Goal: Task Accomplishment & Management: Complete application form

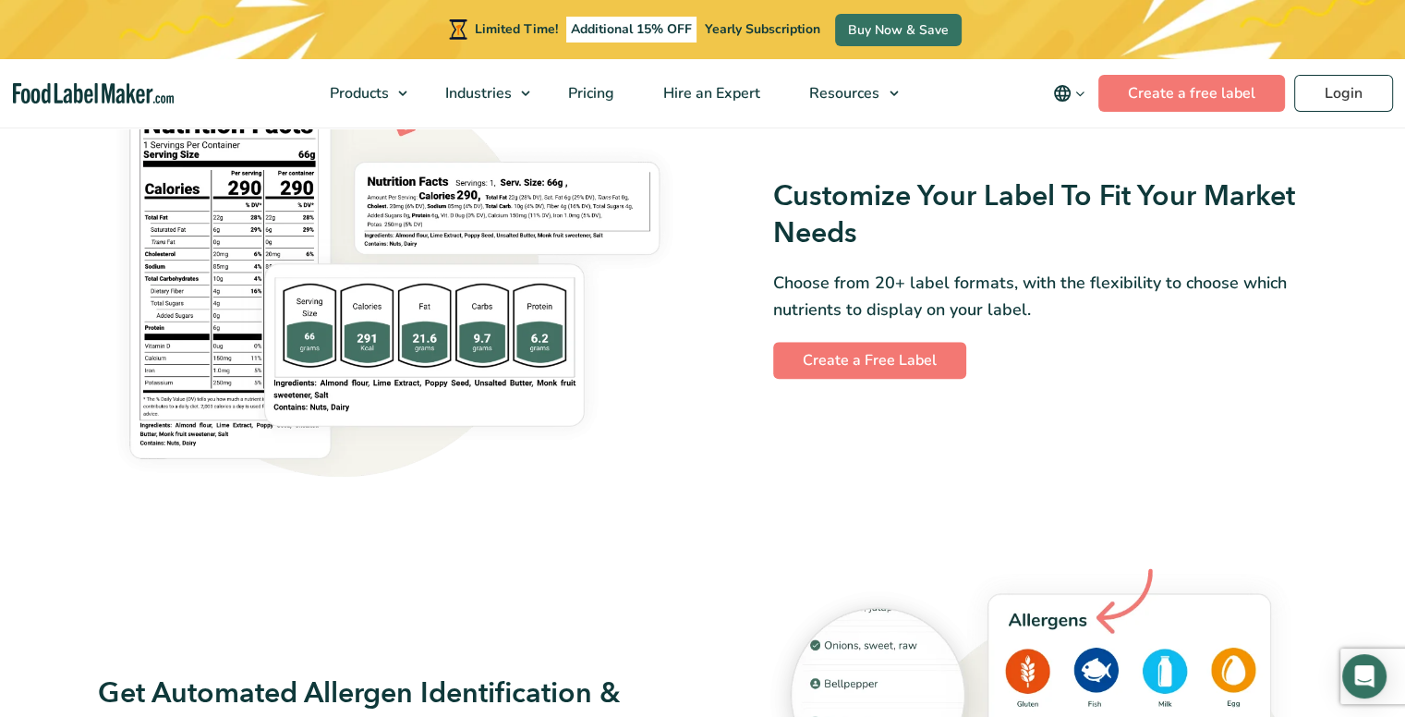
scroll to position [1563, 0]
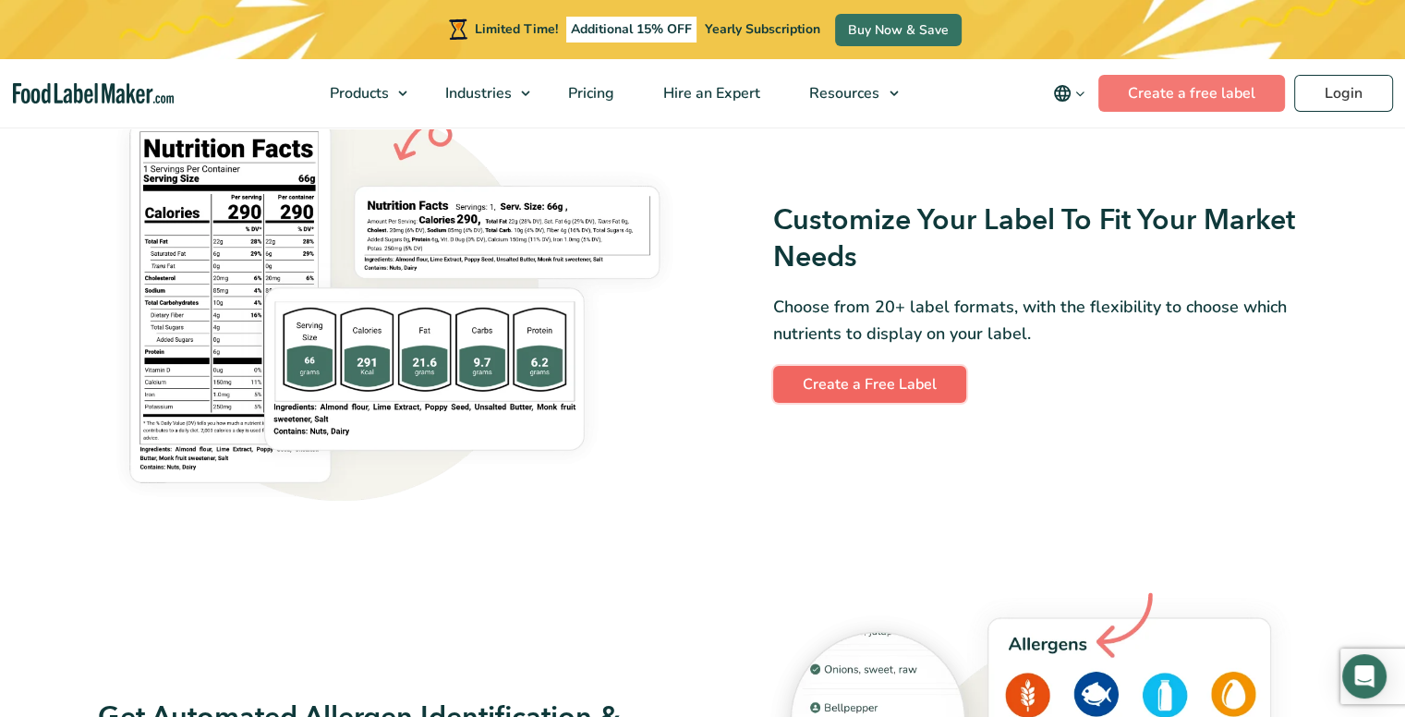
click at [924, 394] on link "Create a Free Label" at bounding box center [869, 384] width 193 height 37
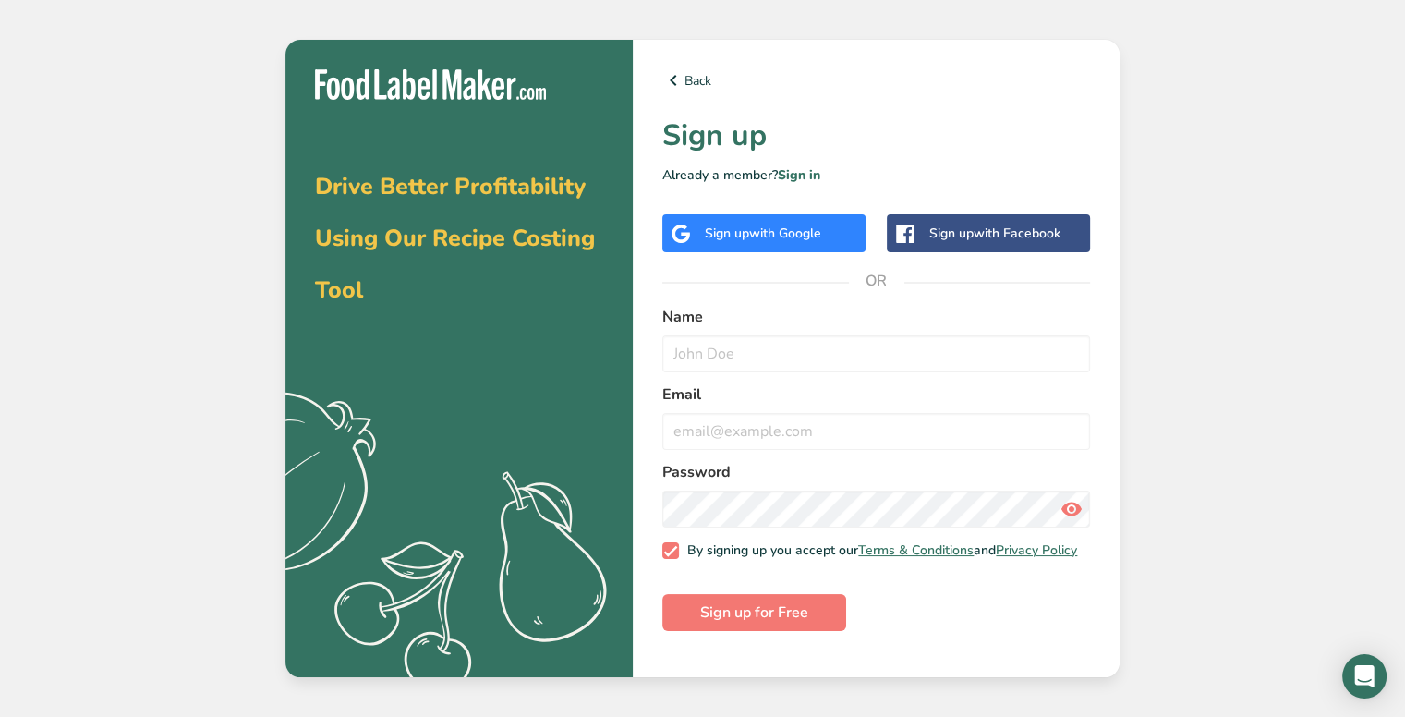
click at [817, 228] on span "with Google" at bounding box center [785, 233] width 72 height 18
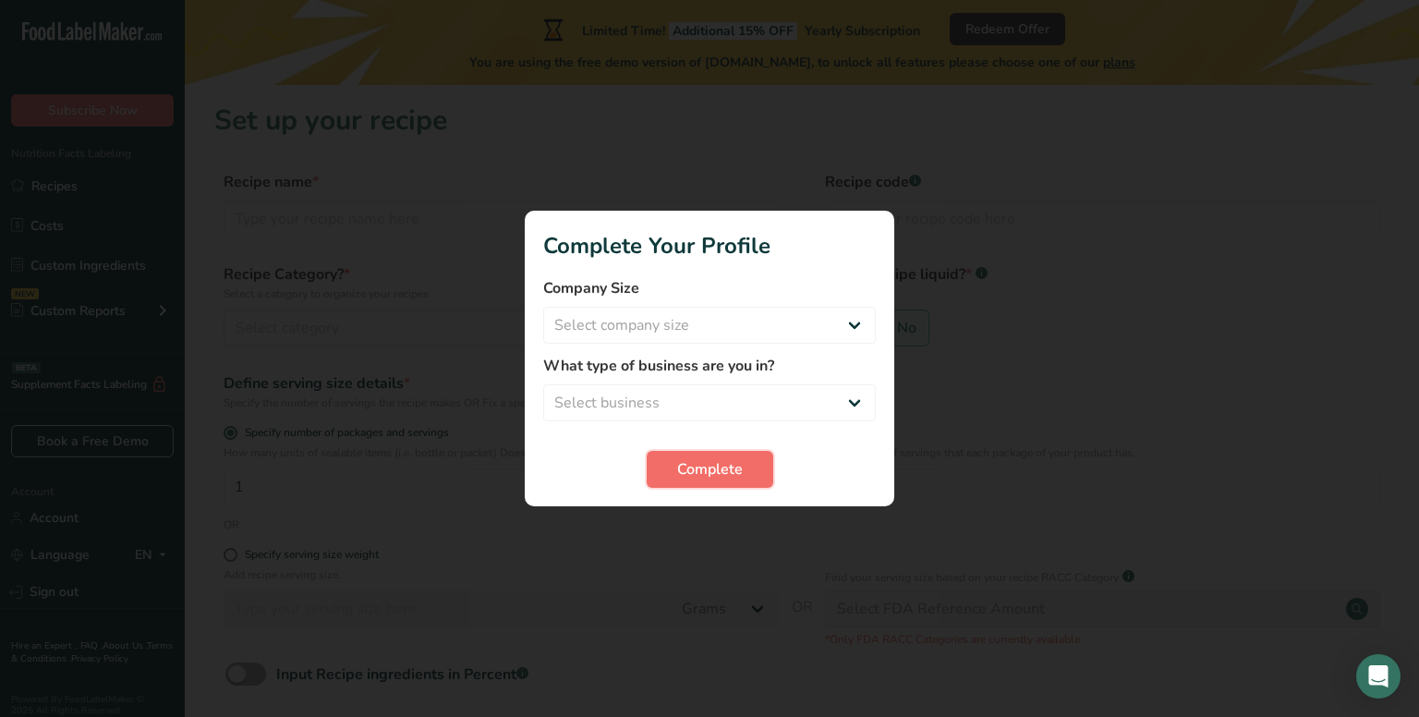
click at [747, 473] on button "Complete" at bounding box center [710, 469] width 127 height 37
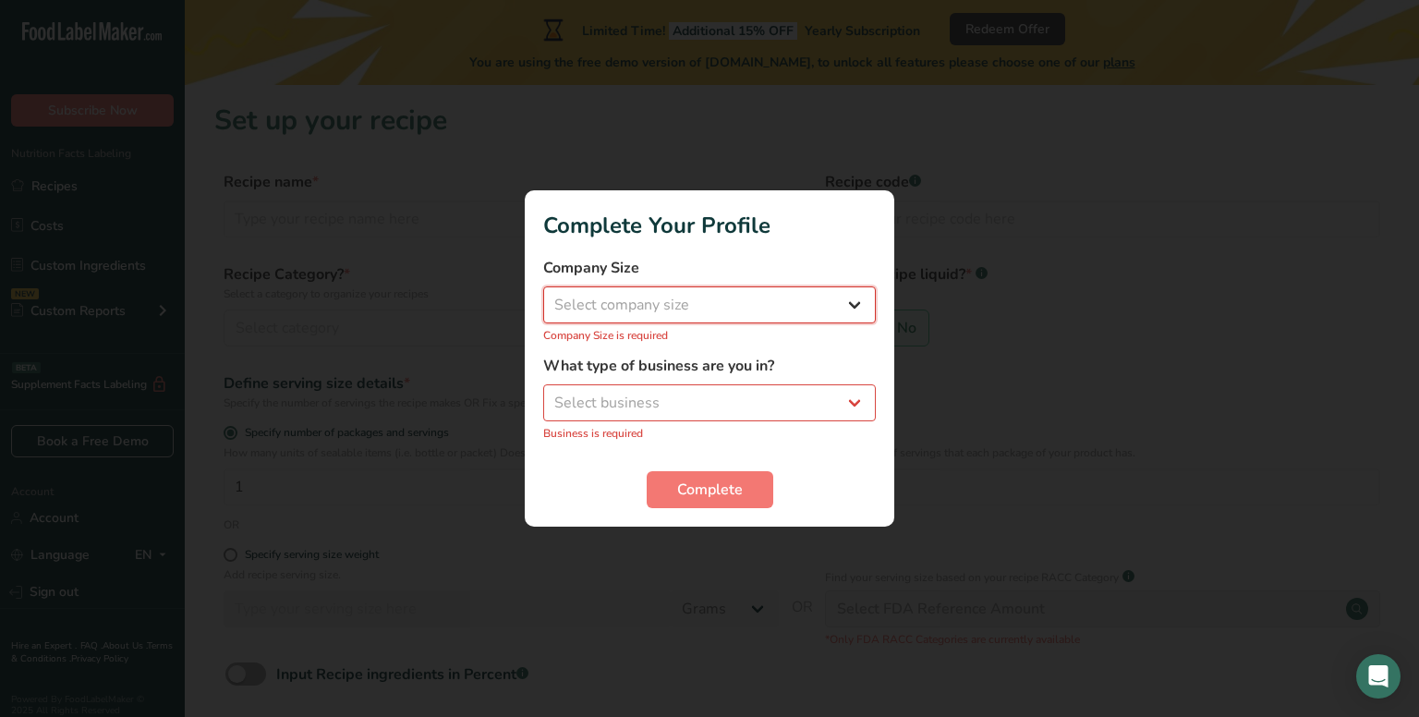
click at [700, 304] on select "Select company size Fewer than 10 Employees 10 to 50 Employees 51 to 500 Employ…" at bounding box center [709, 304] width 333 height 37
select select "1"
click at [543, 297] on select "Select company size Fewer than 10 Employees 10 to 50 Employees 51 to 500 Employ…" at bounding box center [709, 304] width 333 height 37
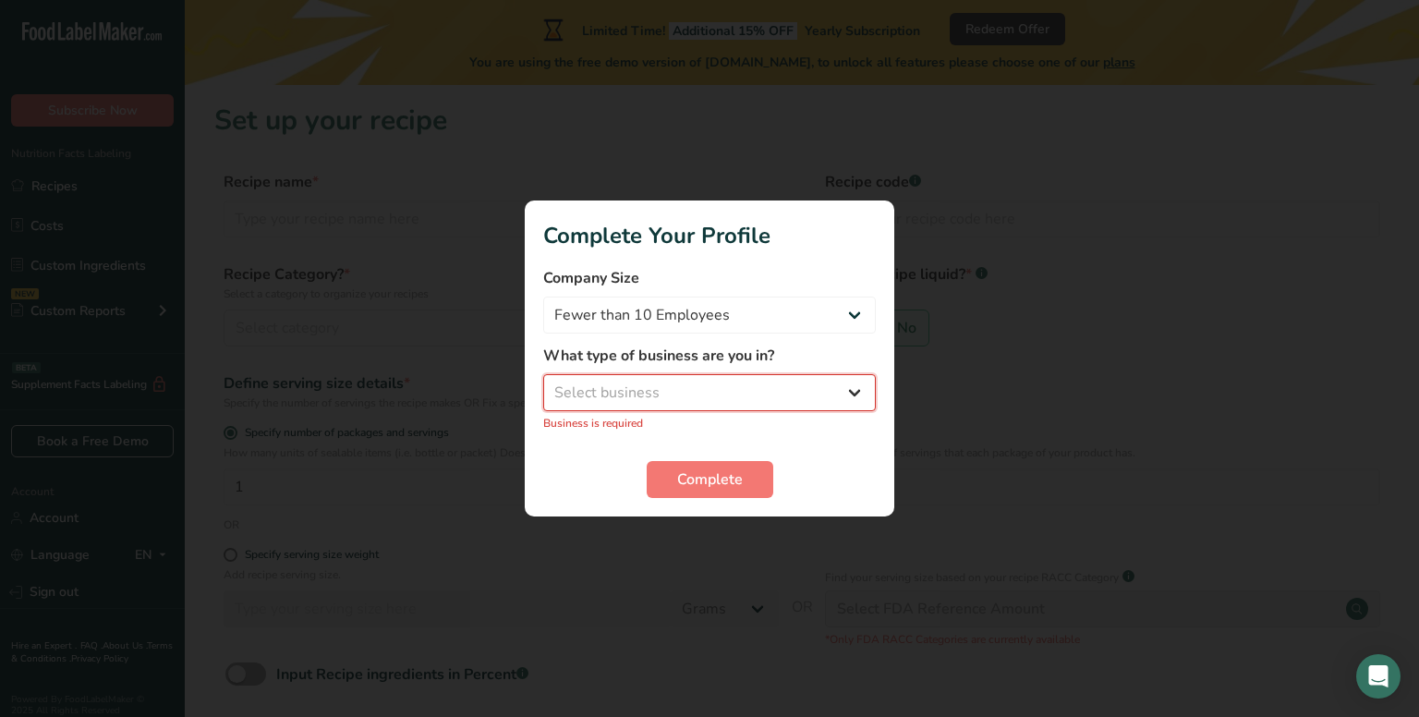
click at [702, 385] on select "Select business Packaged Food Manufacturer Restaurant & Cafe Bakery Meal Plans …" at bounding box center [709, 392] width 333 height 37
select select "5"
click at [543, 384] on select "Select business Packaged Food Manufacturer Restaurant & Cafe Bakery Meal Plans …" at bounding box center [709, 392] width 333 height 37
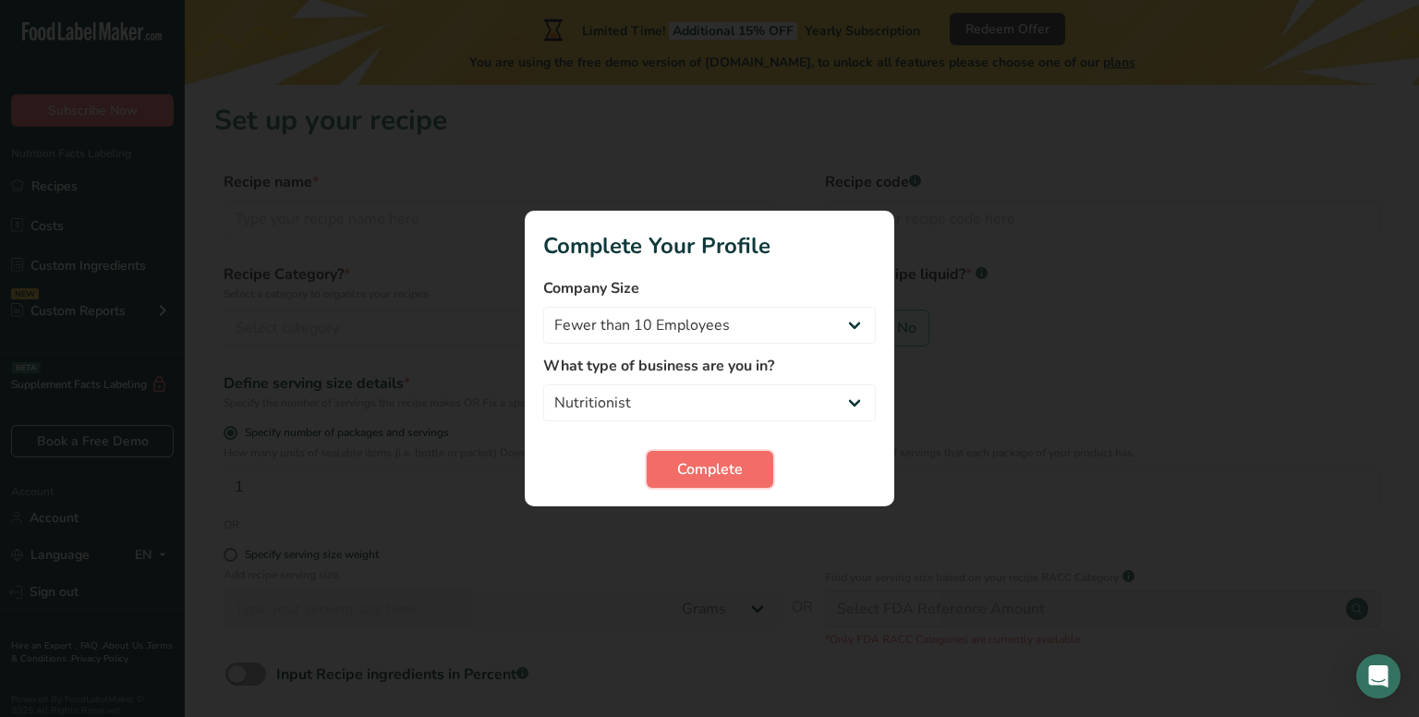
click at [698, 467] on span "Complete" at bounding box center [710, 469] width 66 height 22
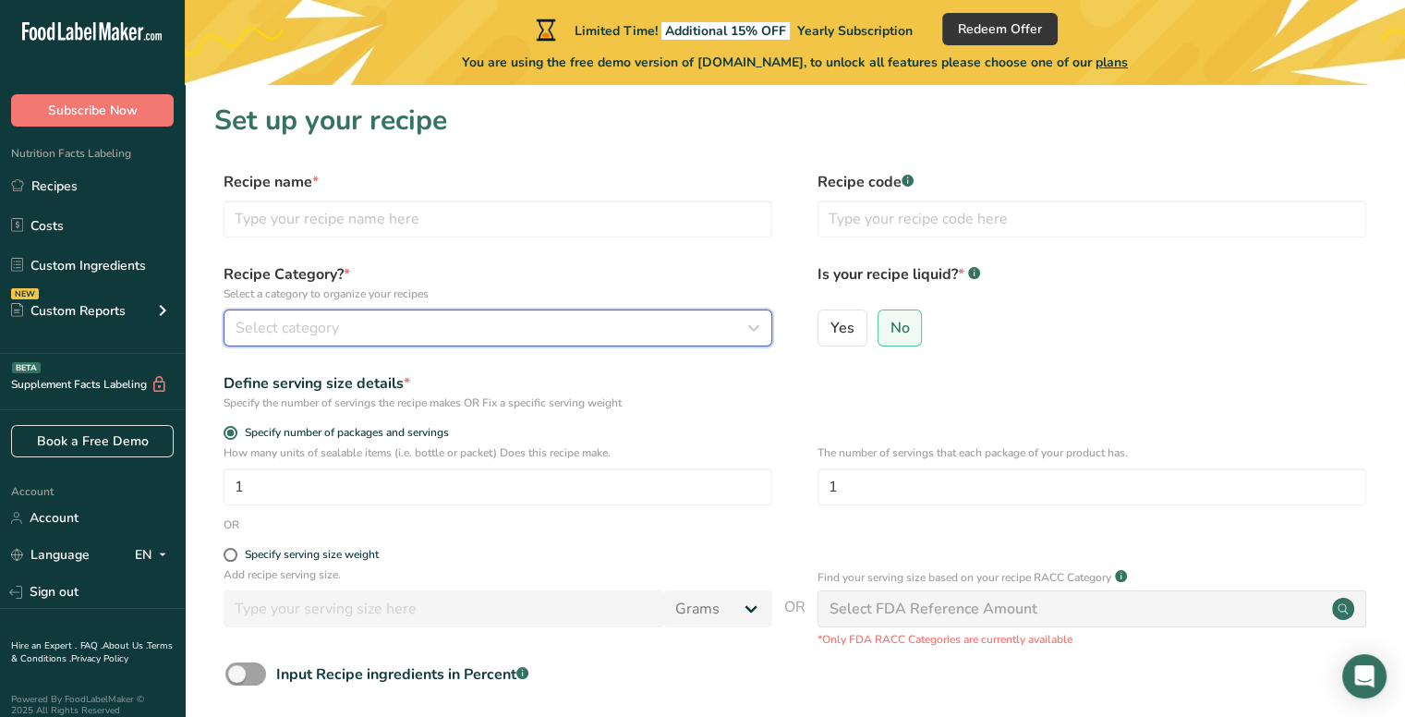
click at [363, 315] on button "Select category" at bounding box center [498, 327] width 549 height 37
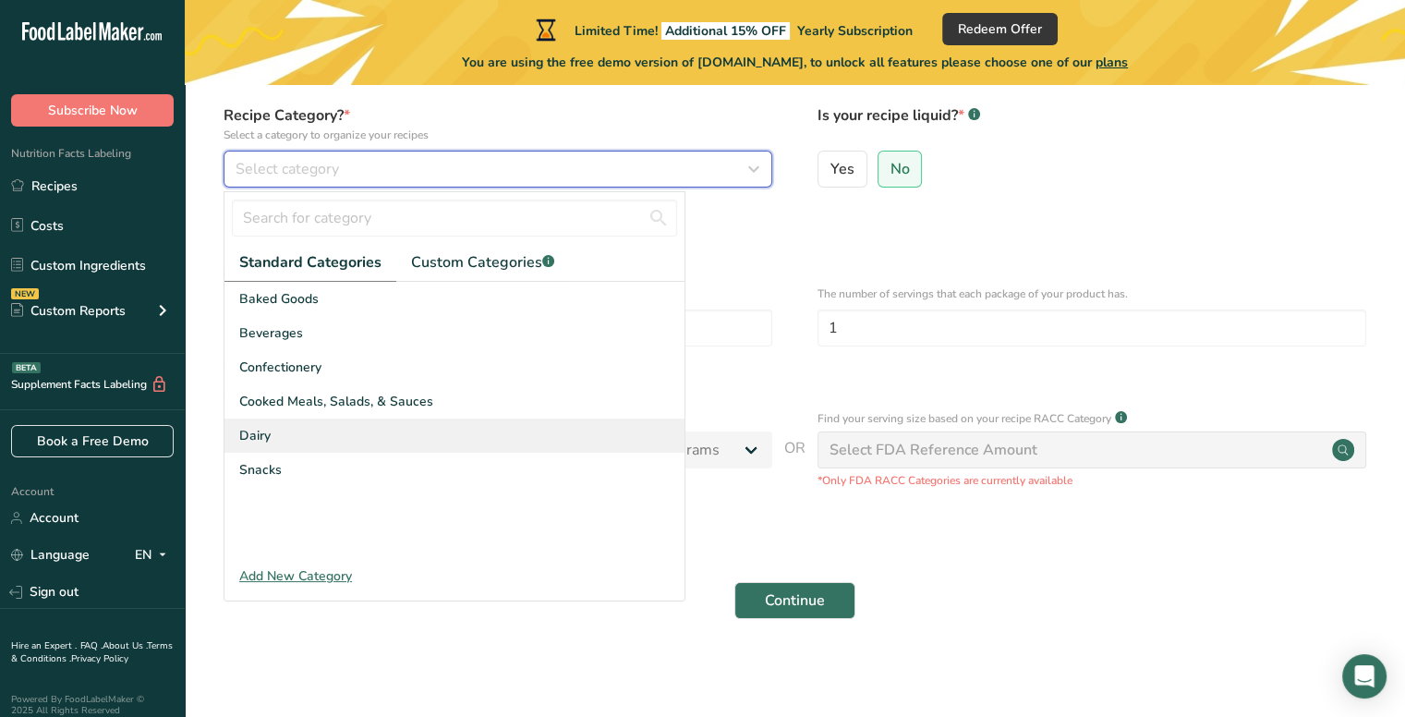
scroll to position [161, 0]
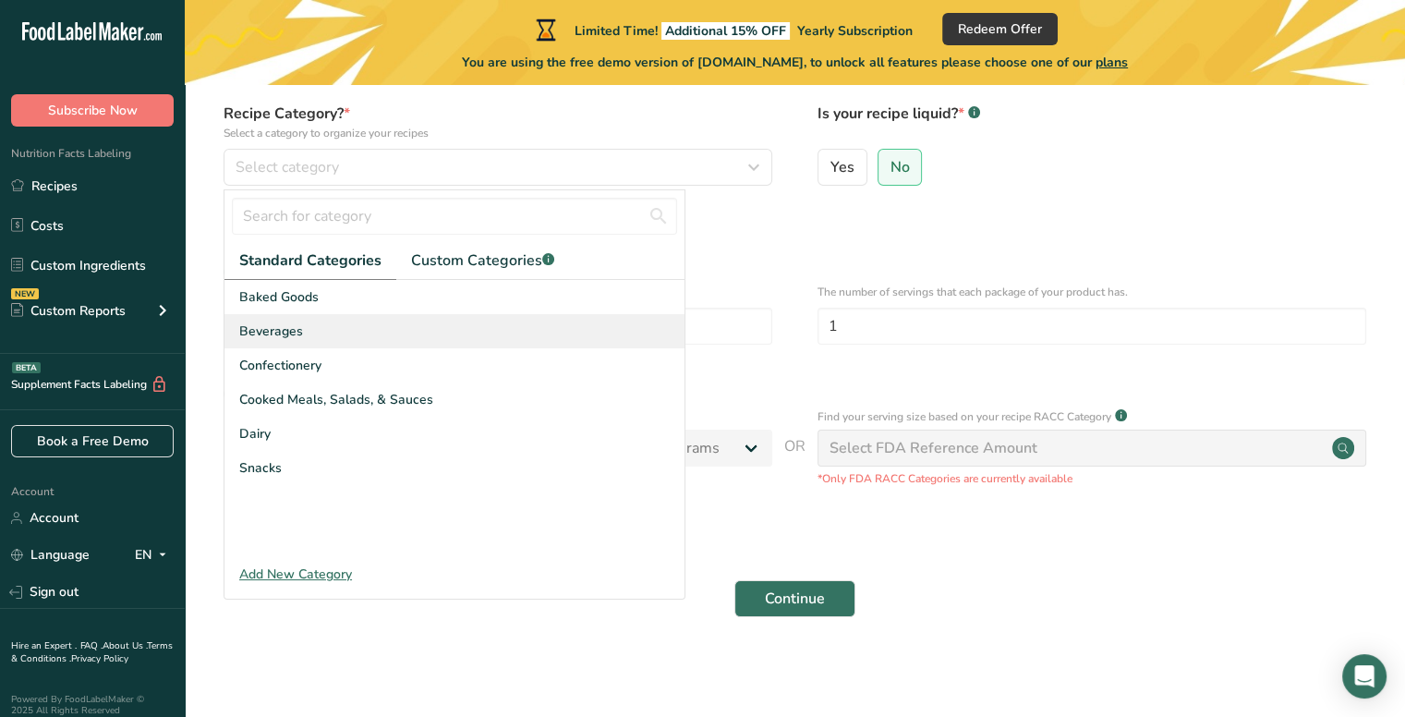
click at [362, 326] on div "Beverages" at bounding box center [454, 331] width 460 height 34
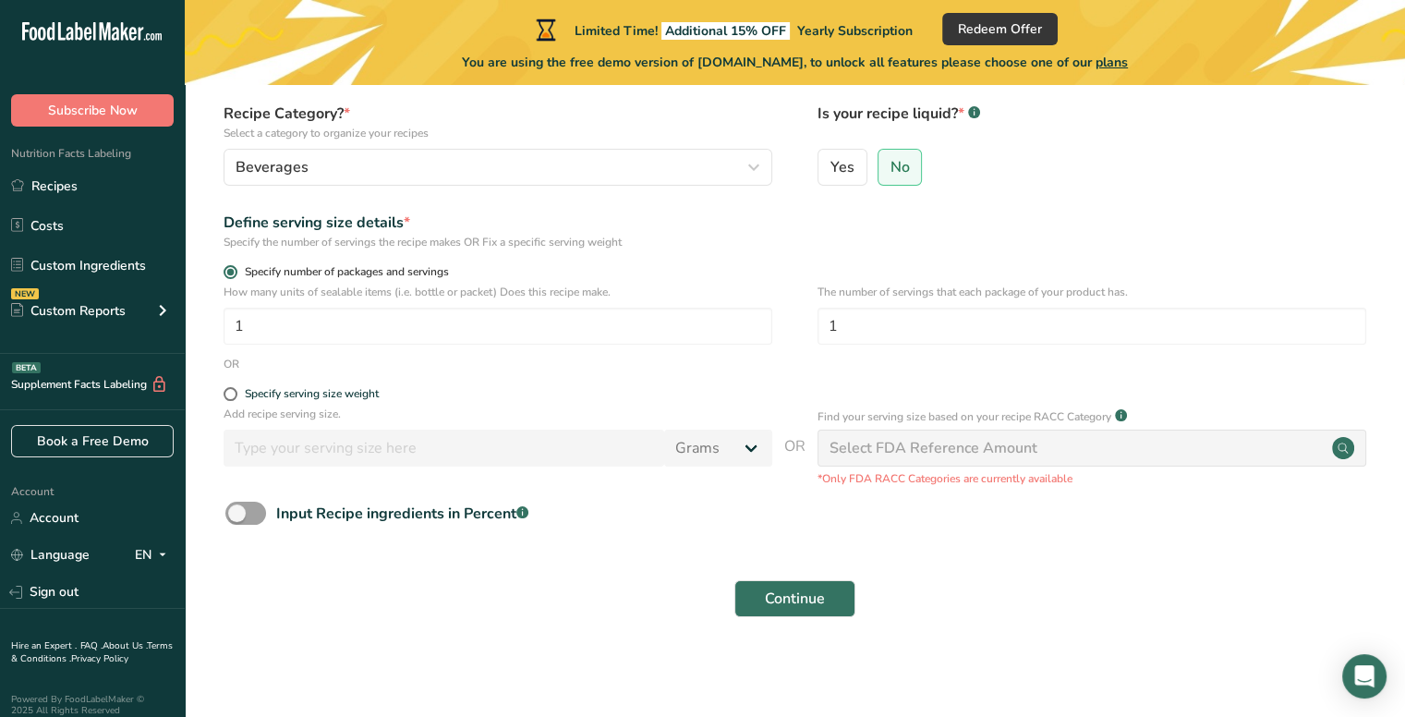
scroll to position [0, 0]
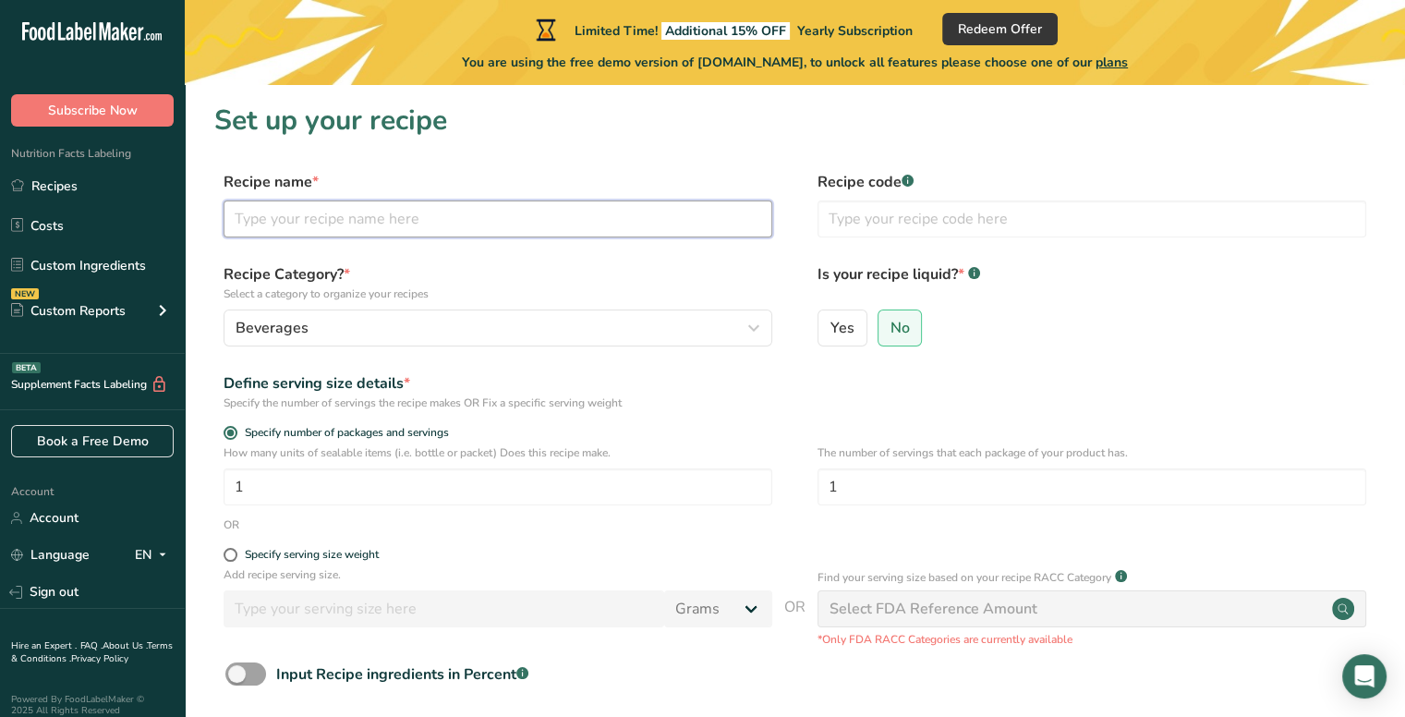
click at [423, 223] on input "text" at bounding box center [498, 218] width 549 height 37
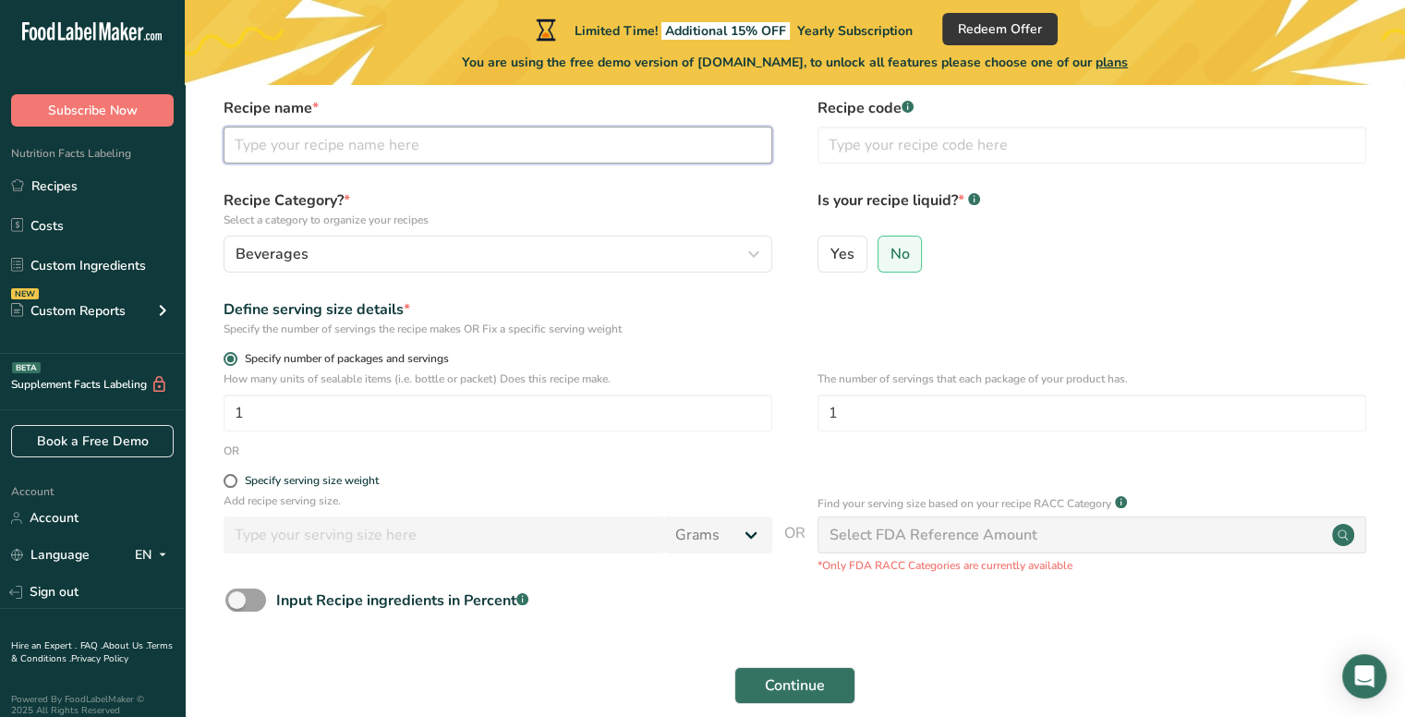
scroll to position [161, 0]
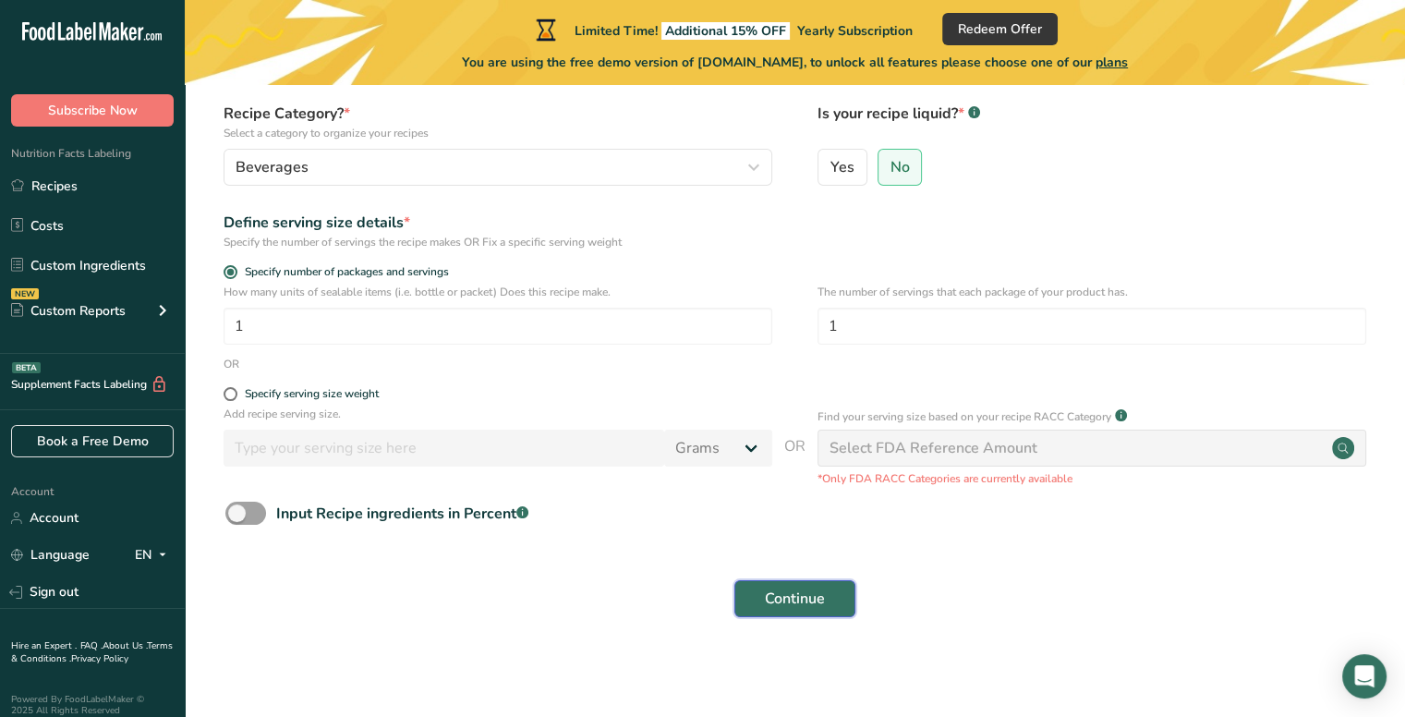
click at [817, 590] on span "Continue" at bounding box center [795, 599] width 60 height 22
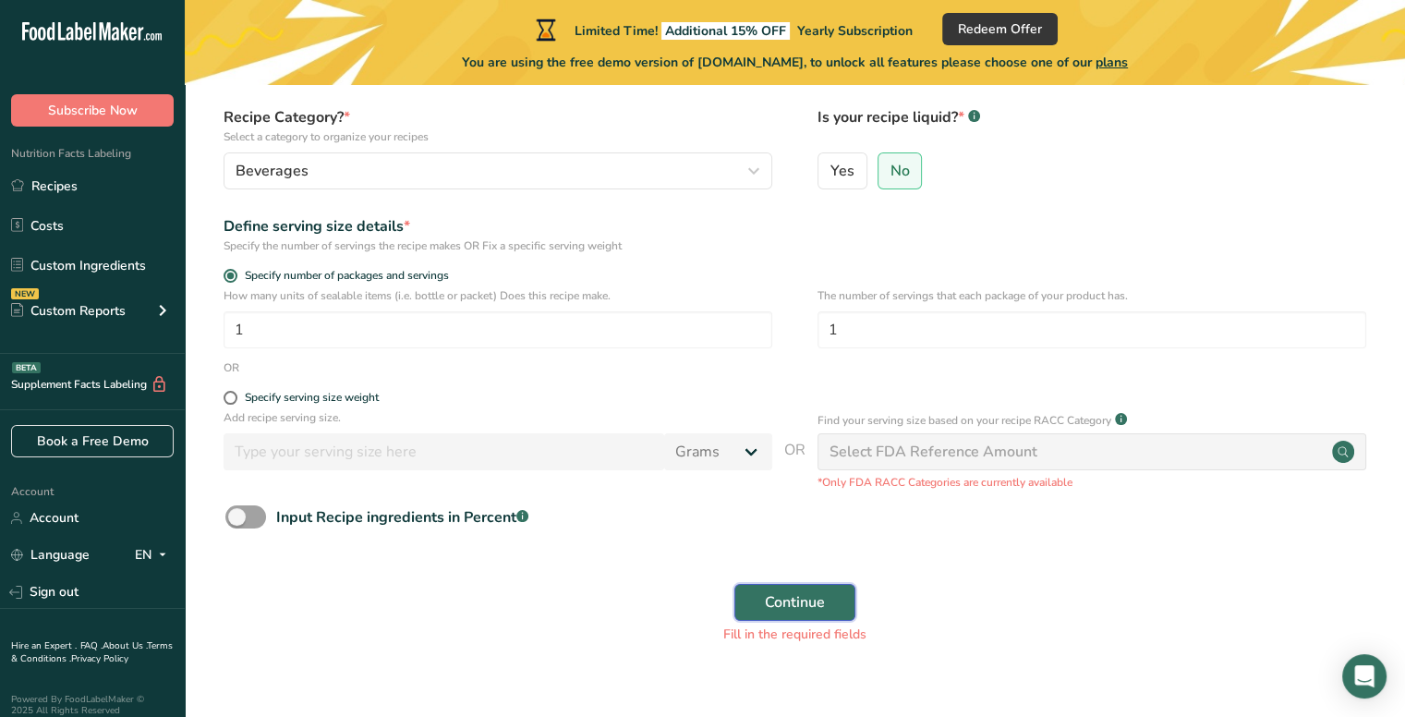
scroll to position [0, 0]
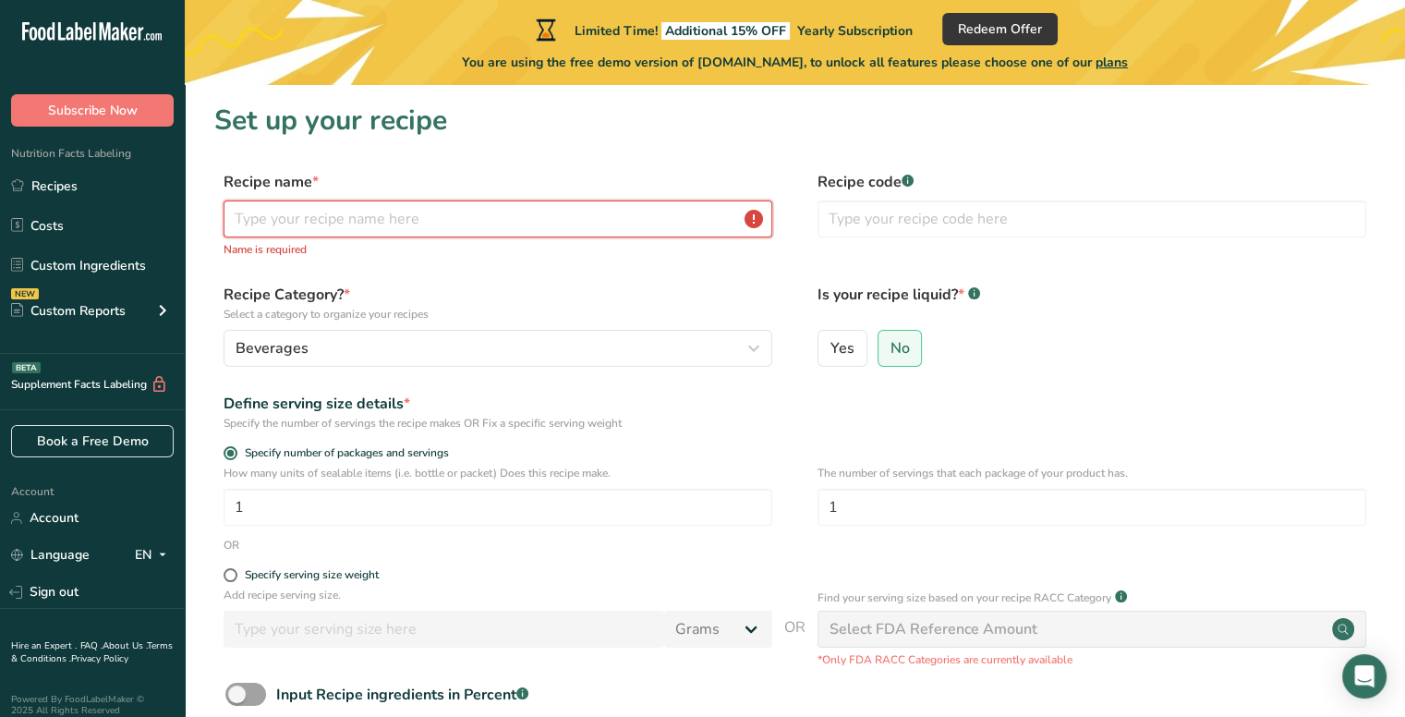
click at [297, 223] on input "text" at bounding box center [498, 218] width 549 height 37
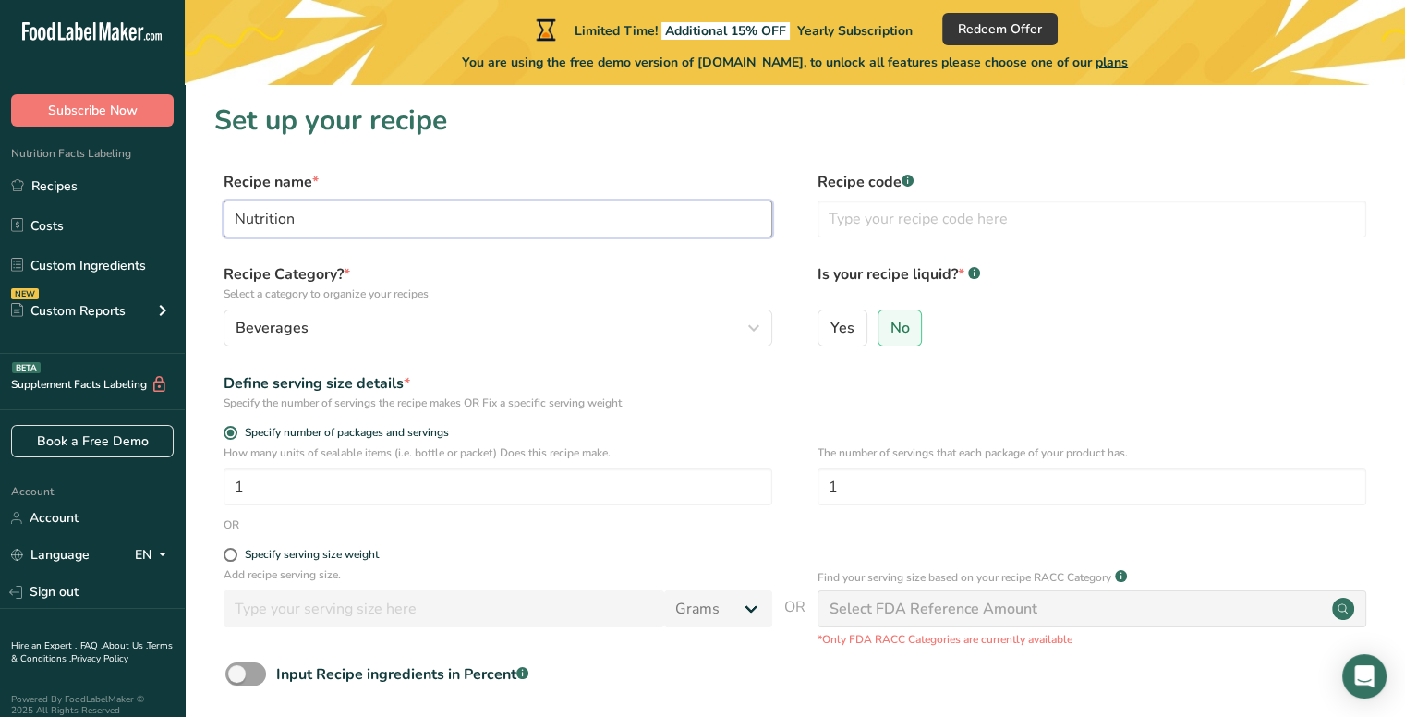
type input "Nutrition"
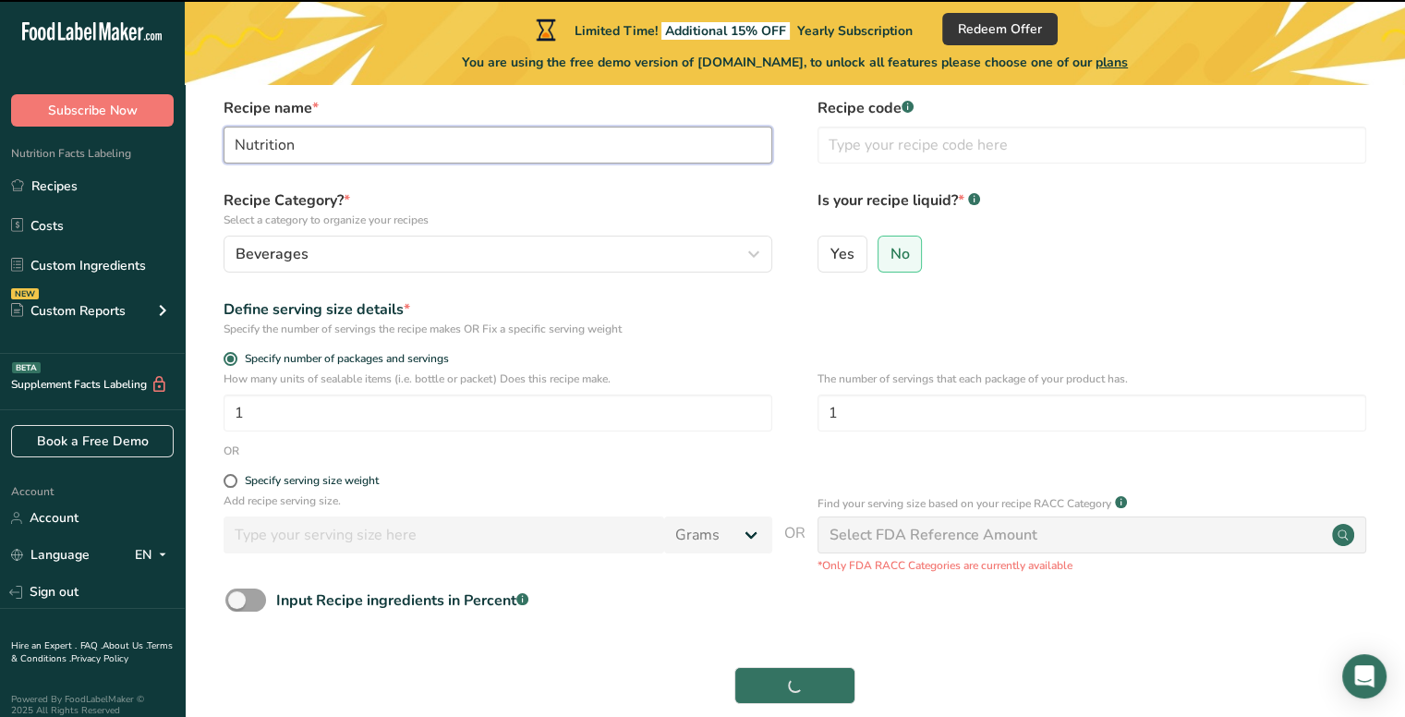
scroll to position [161, 0]
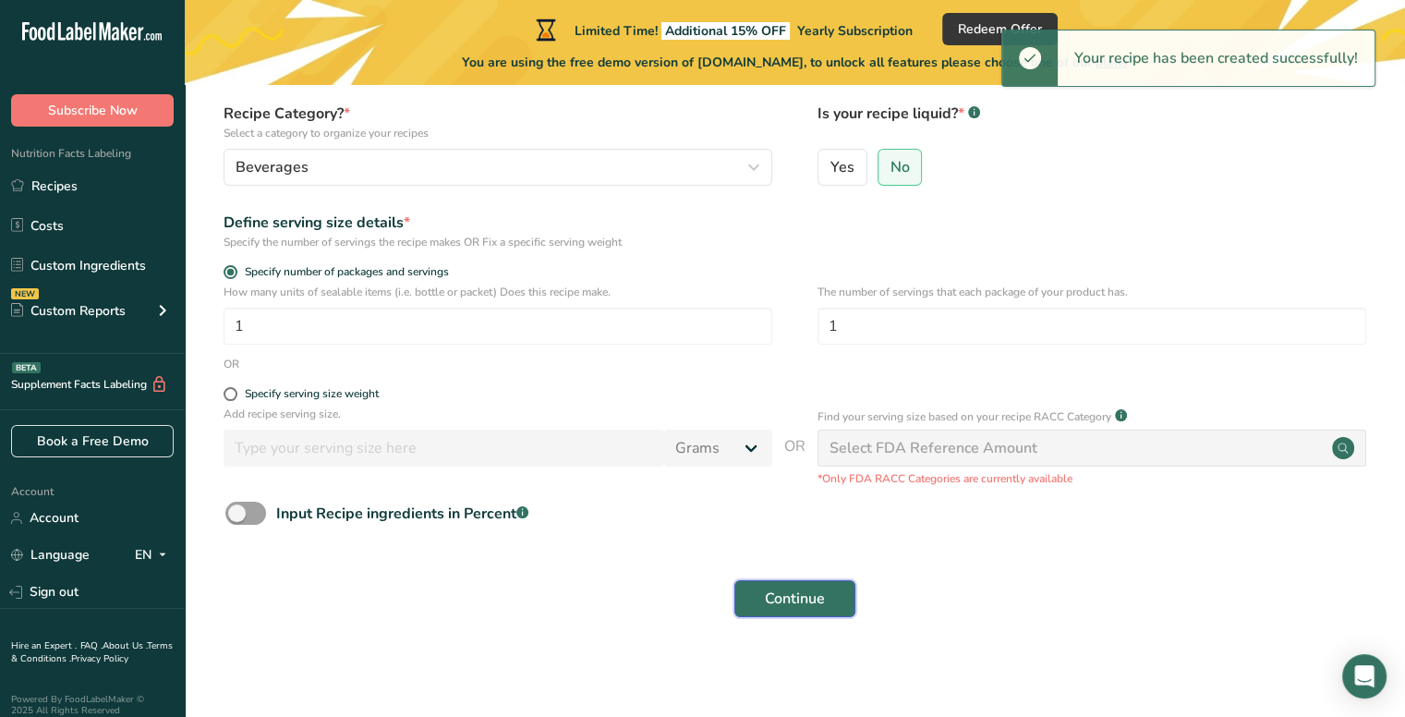
click at [816, 592] on span "Continue" at bounding box center [795, 599] width 60 height 22
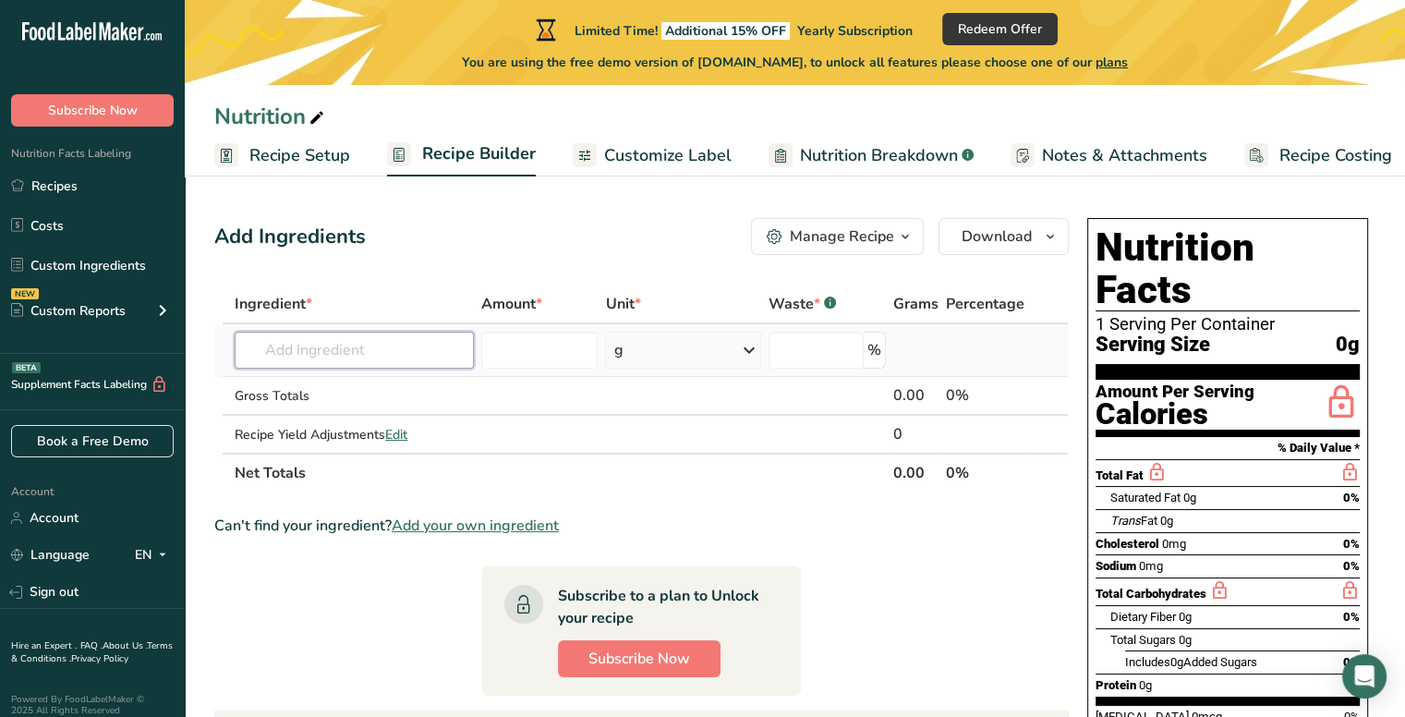
click at [295, 350] on input "text" at bounding box center [354, 350] width 239 height 37
click at [747, 352] on icon at bounding box center [749, 349] width 22 height 33
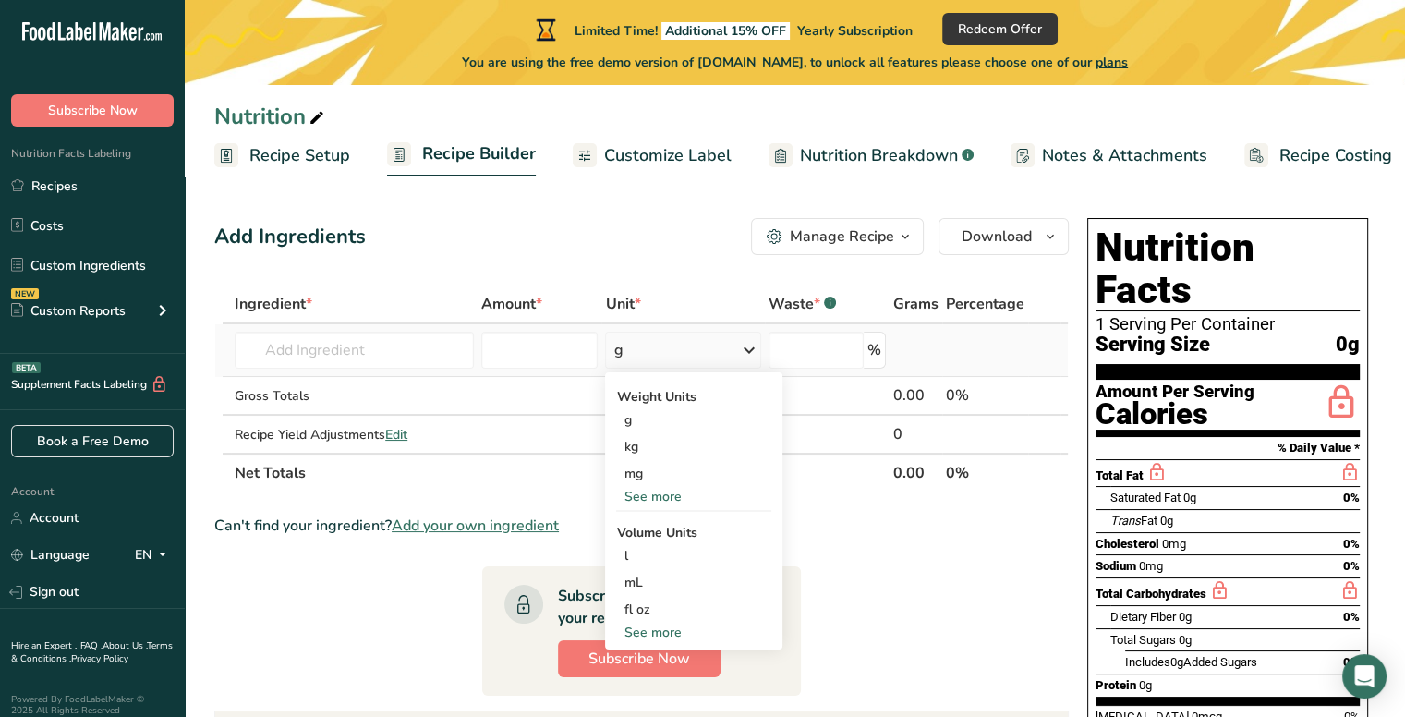
click at [747, 352] on icon at bounding box center [749, 349] width 22 height 33
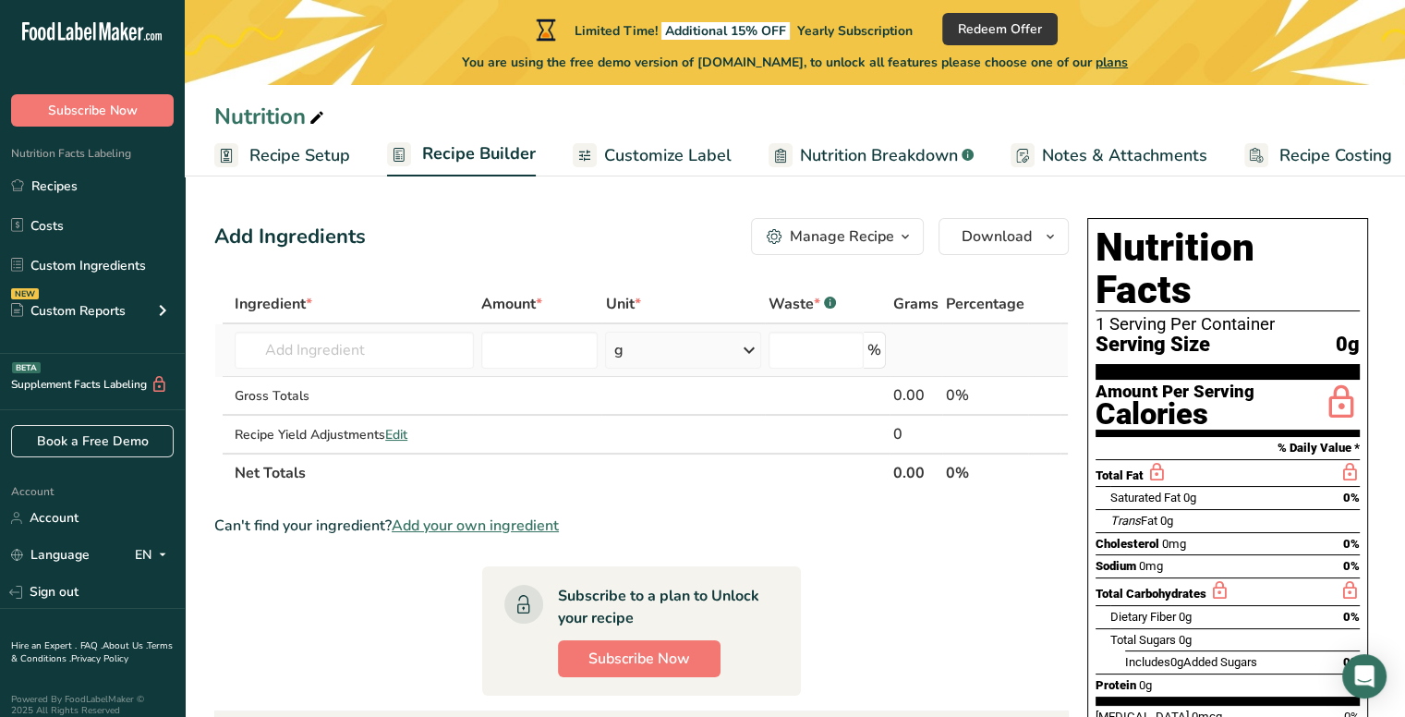
click at [741, 351] on icon at bounding box center [749, 349] width 22 height 33
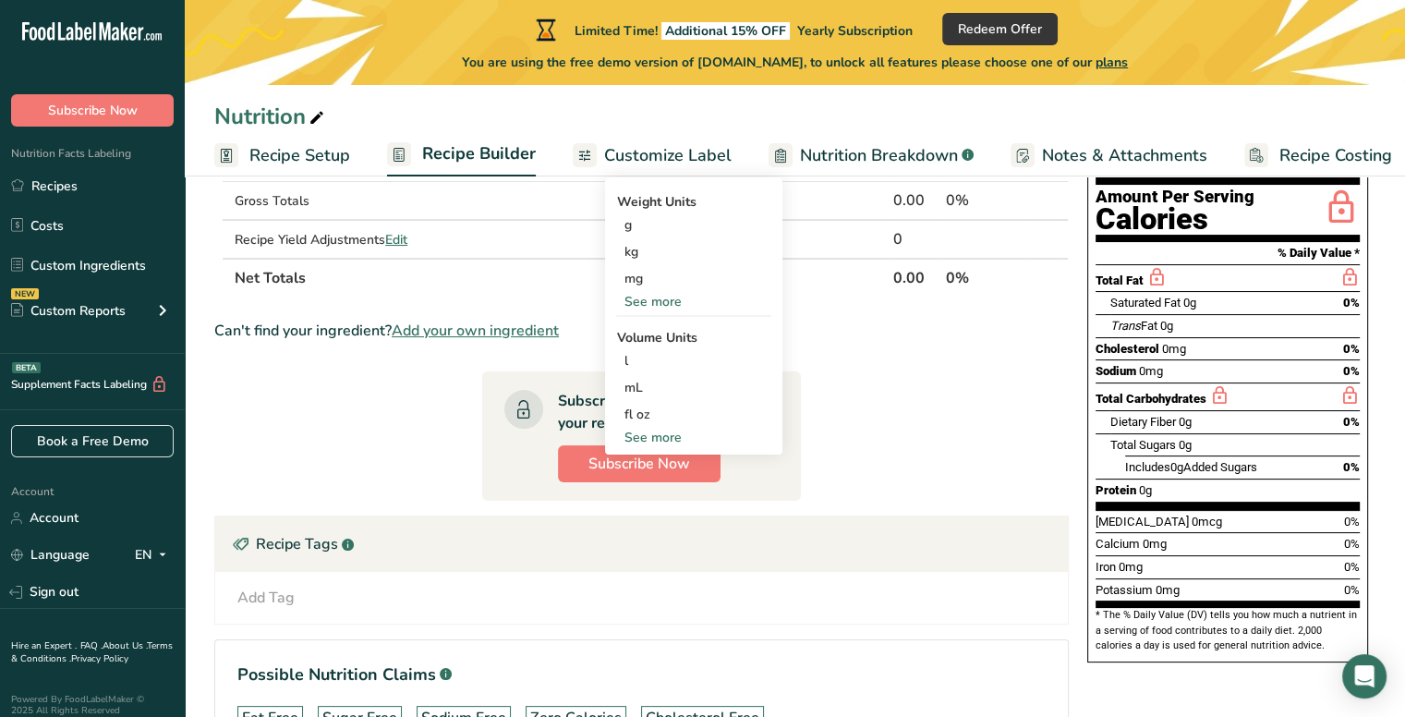
scroll to position [92, 0]
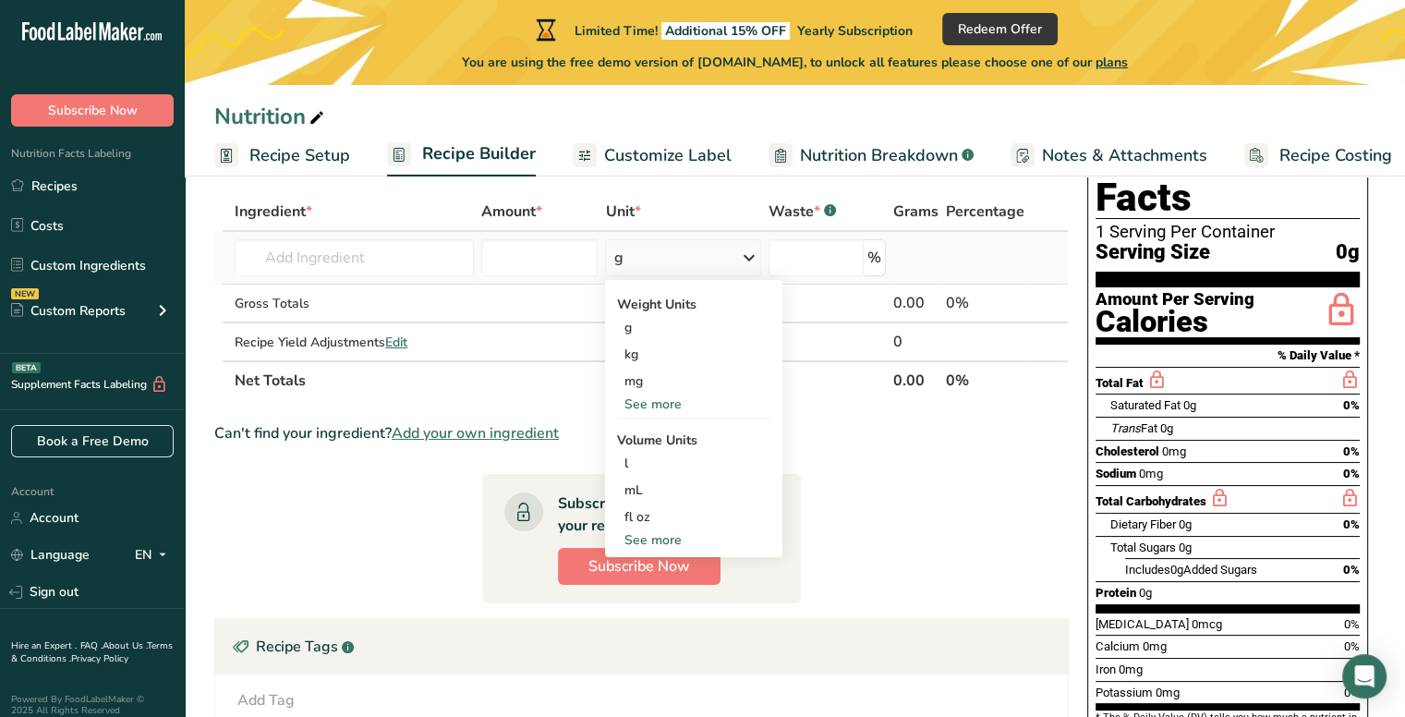
click at [673, 535] on div "See more" at bounding box center [693, 539] width 155 height 19
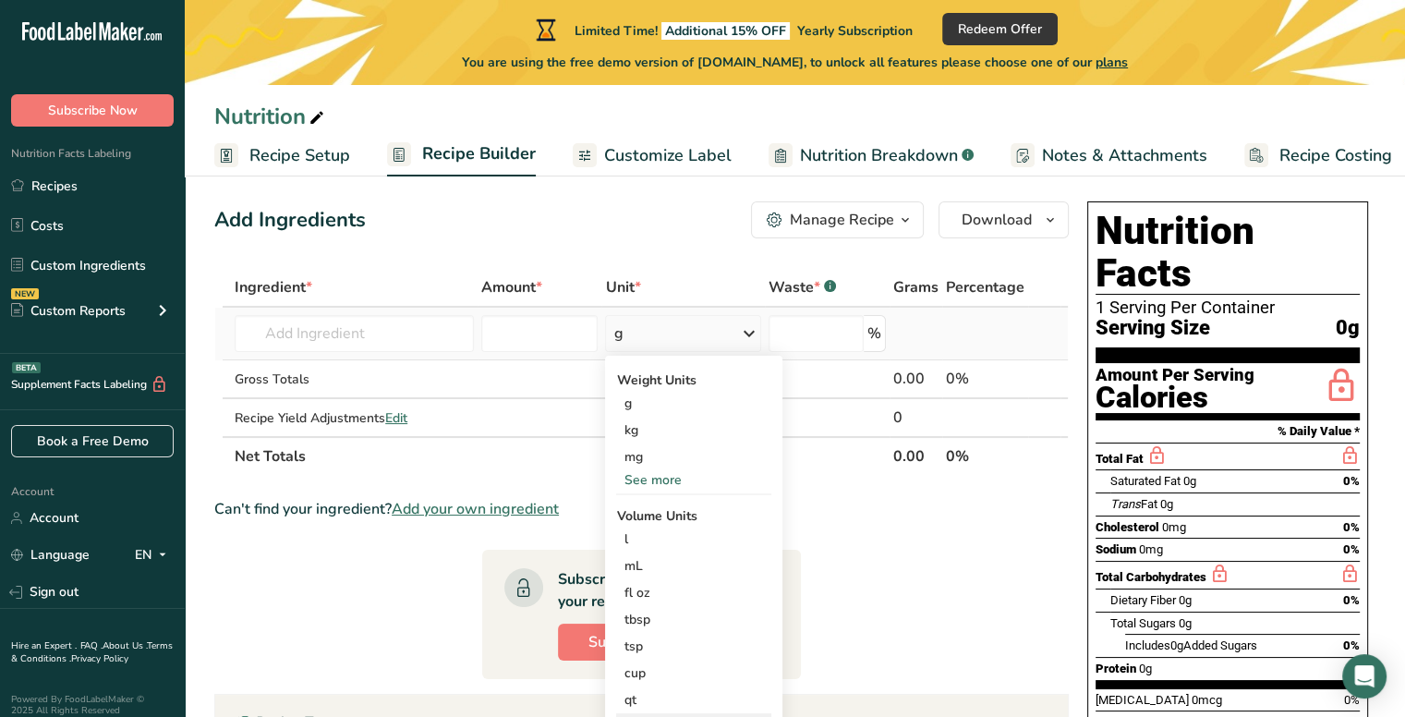
scroll to position [0, 0]
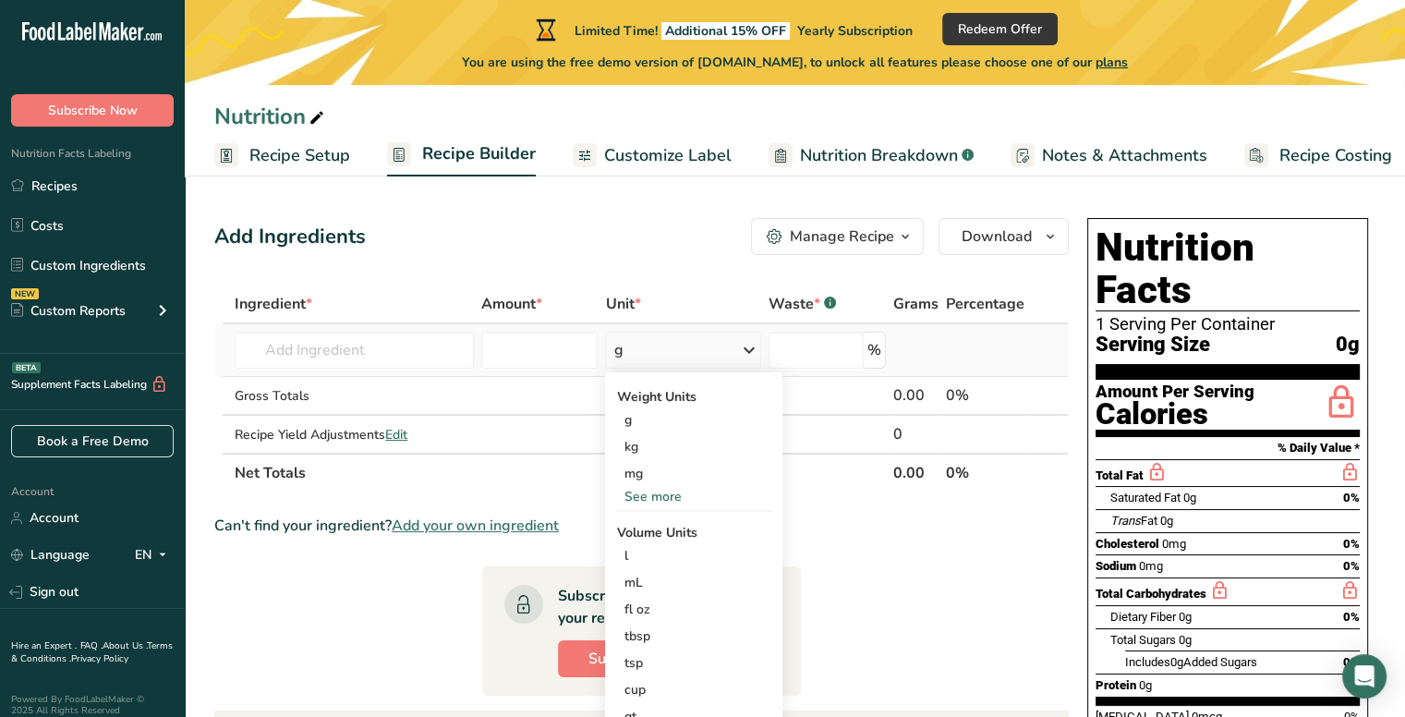
click at [630, 356] on div "g" at bounding box center [682, 350] width 155 height 37
click at [628, 355] on div "g" at bounding box center [682, 350] width 155 height 37
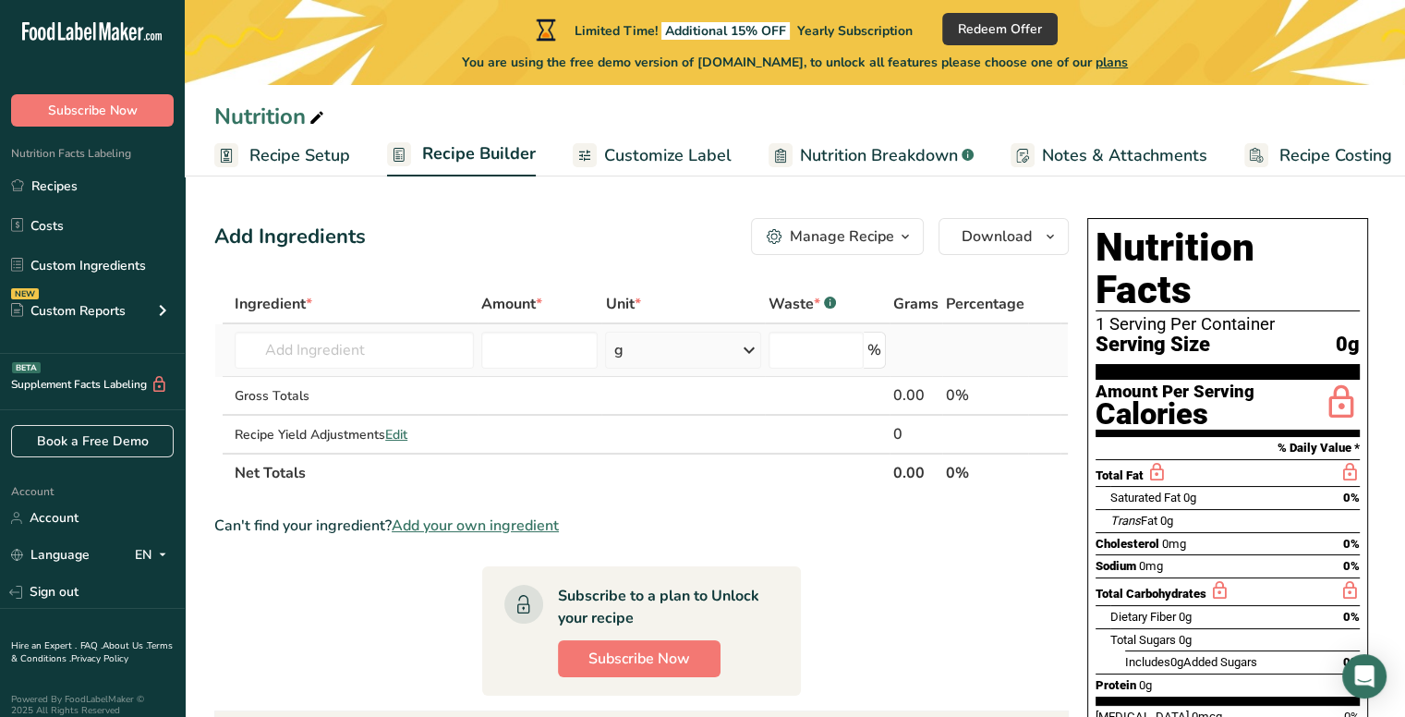
click at [628, 355] on div "g" at bounding box center [682, 350] width 155 height 37
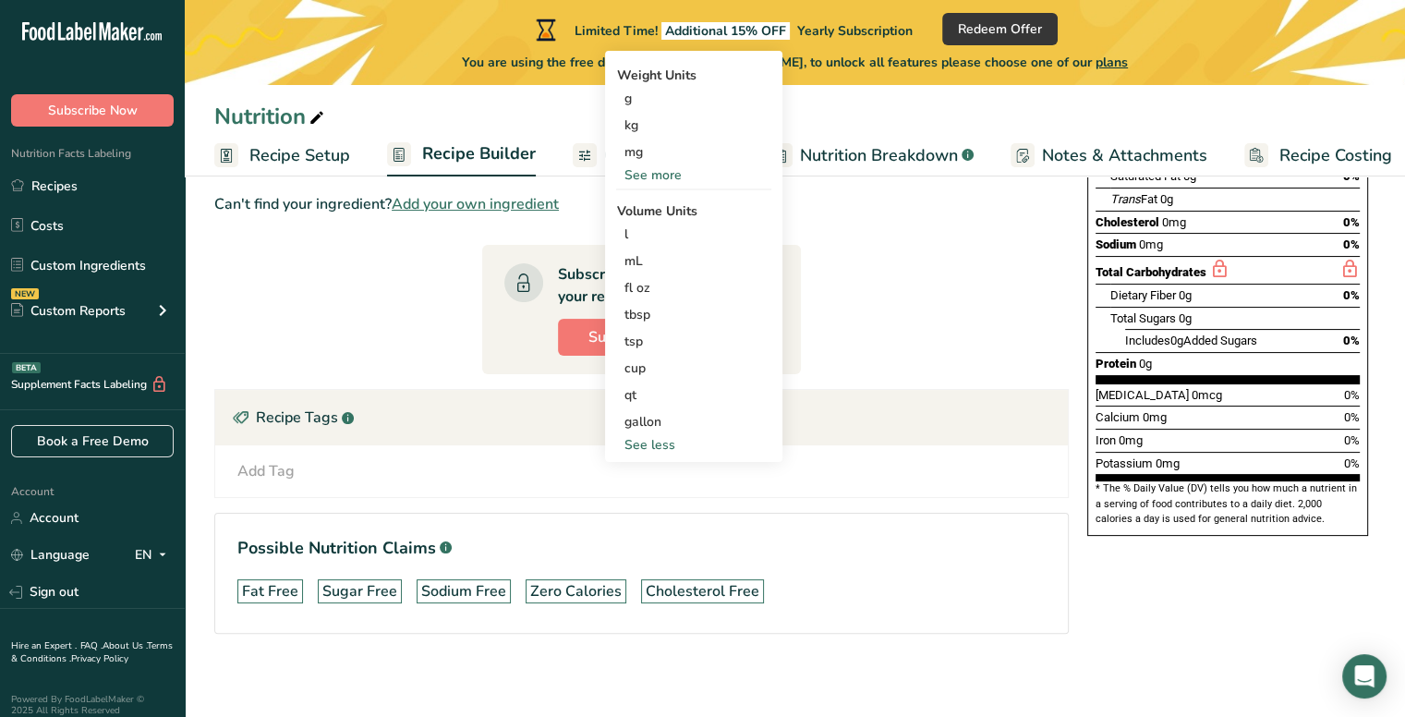
scroll to position [324, 0]
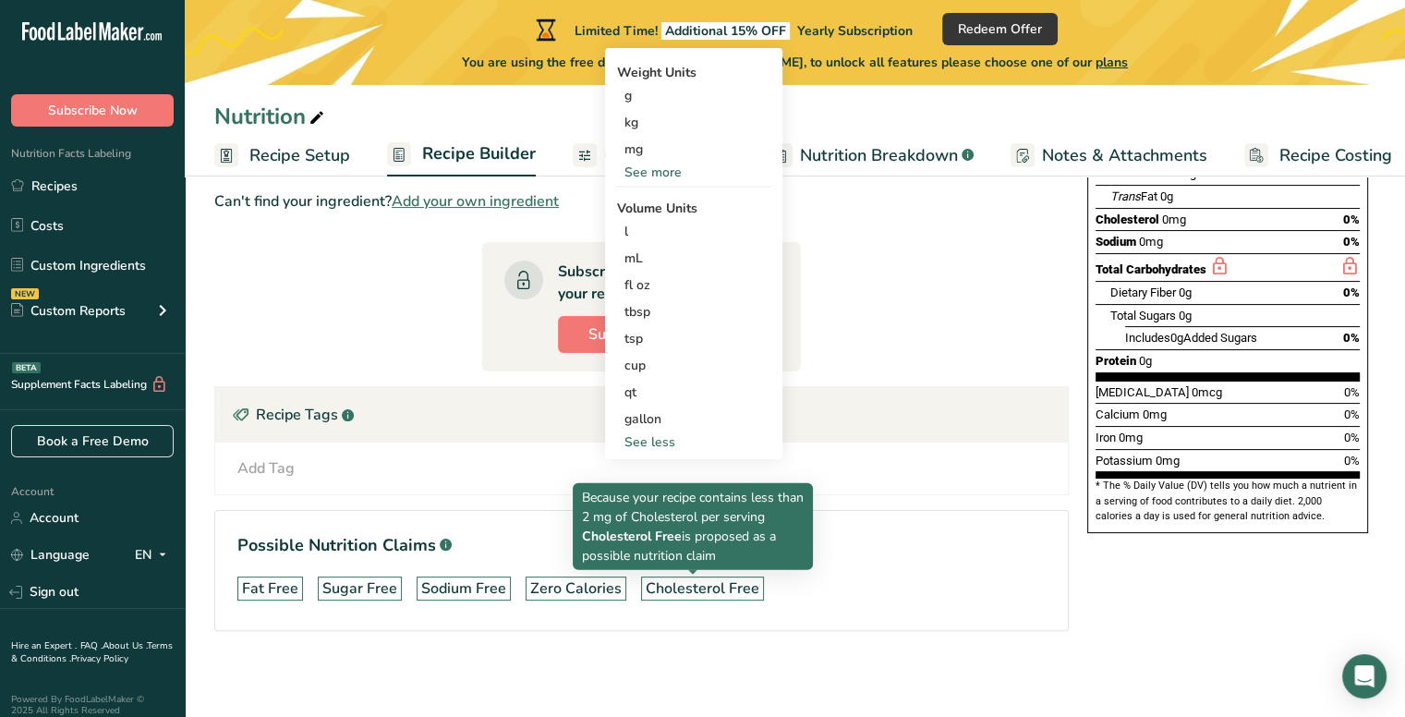
click at [664, 585] on div "Cholesterol Free" at bounding box center [703, 588] width 114 height 22
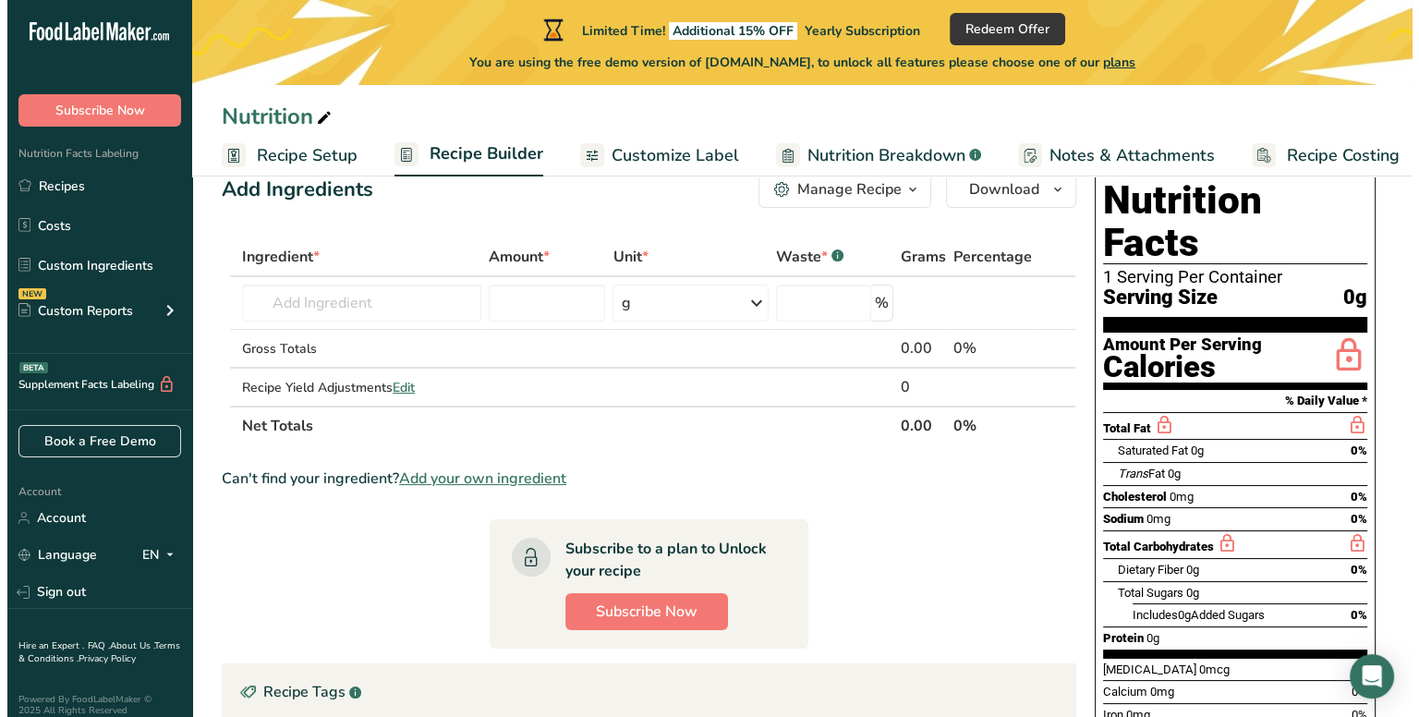
scroll to position [0, 0]
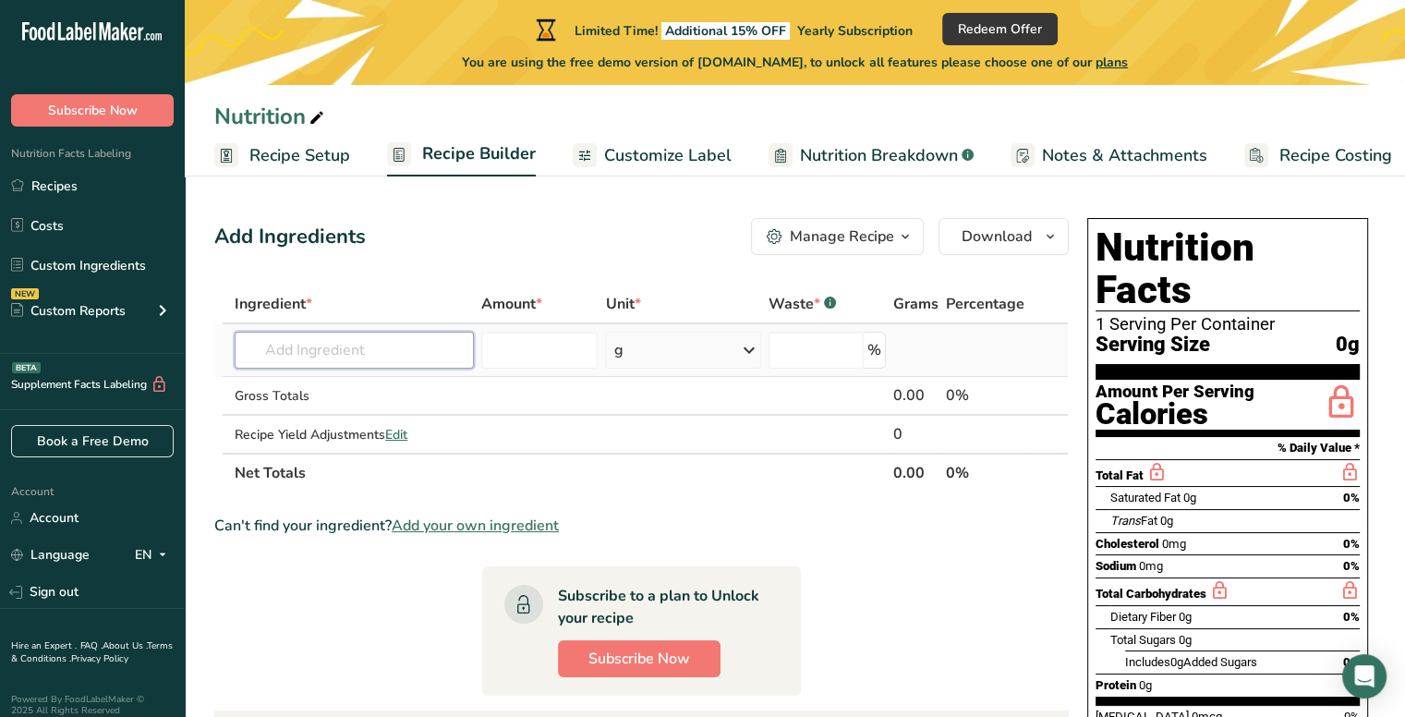
click at [386, 355] on input "text" at bounding box center [354, 350] width 239 height 37
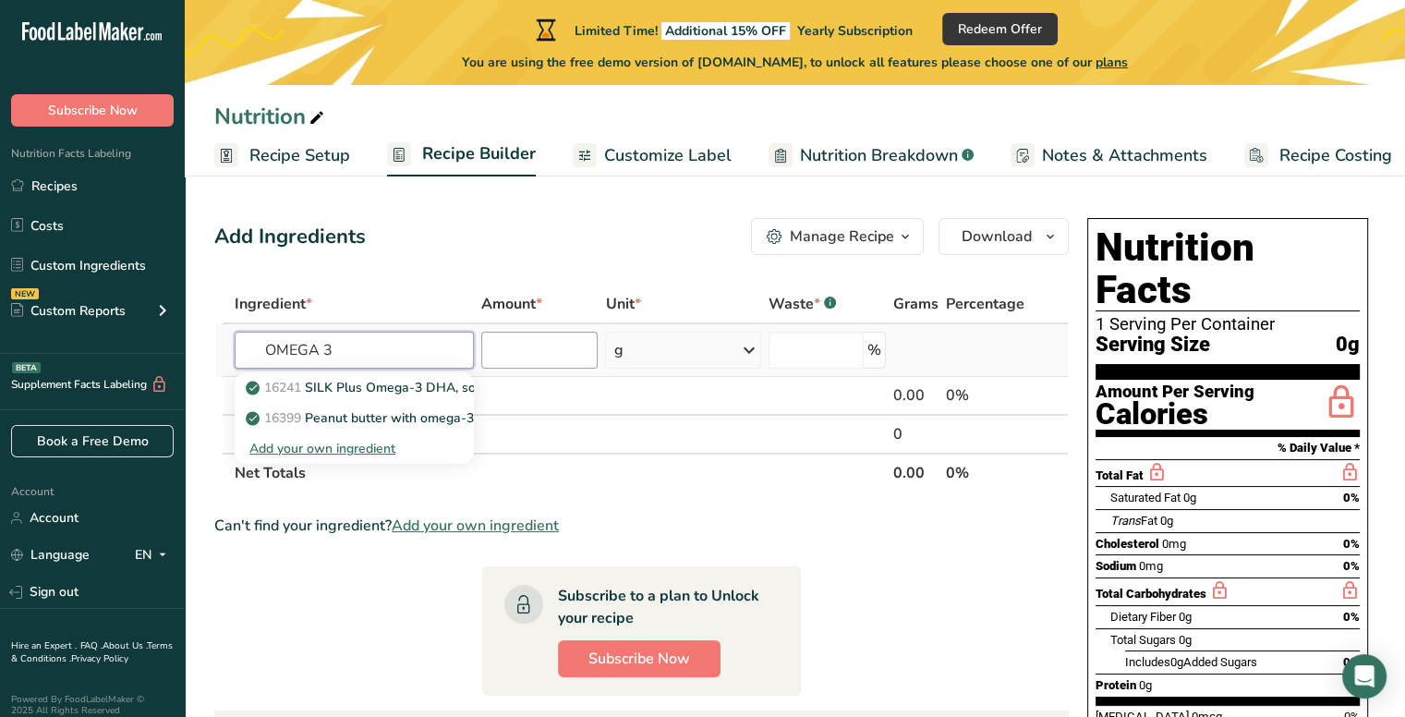
type input "OMEGA 3"
click at [566, 345] on input "number" at bounding box center [539, 350] width 116 height 37
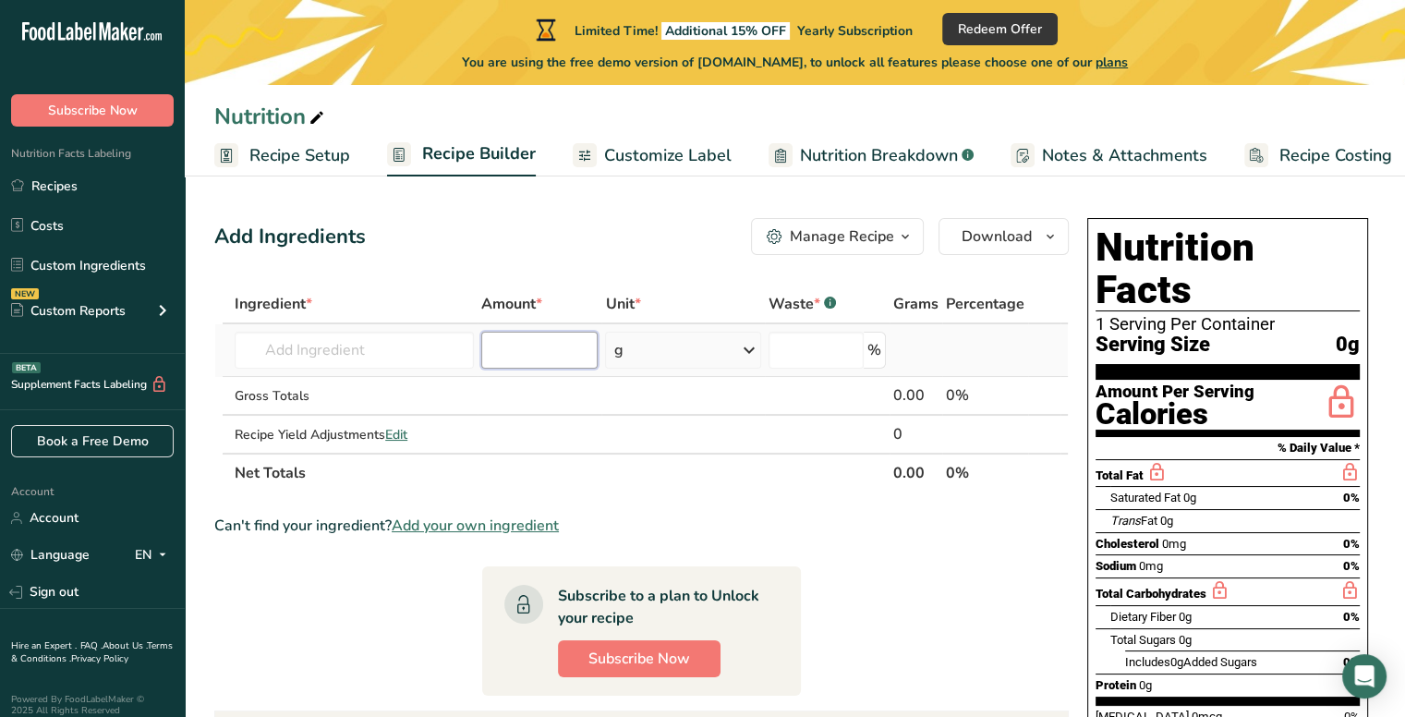
click at [557, 353] on input "number" at bounding box center [539, 350] width 116 height 37
click at [840, 352] on input "number" at bounding box center [816, 350] width 95 height 37
type input "48"
click at [690, 656] on button "Subscribe Now" at bounding box center [639, 658] width 163 height 37
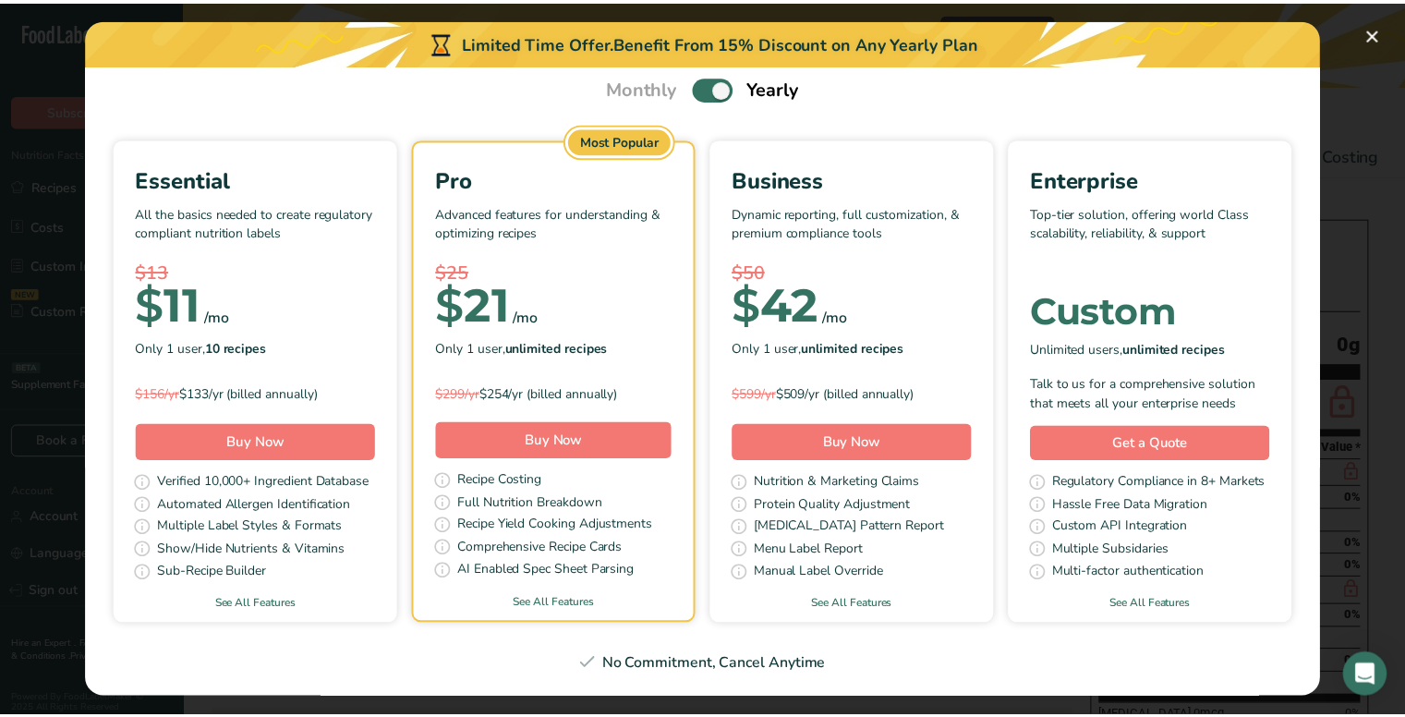
scroll to position [104, 0]
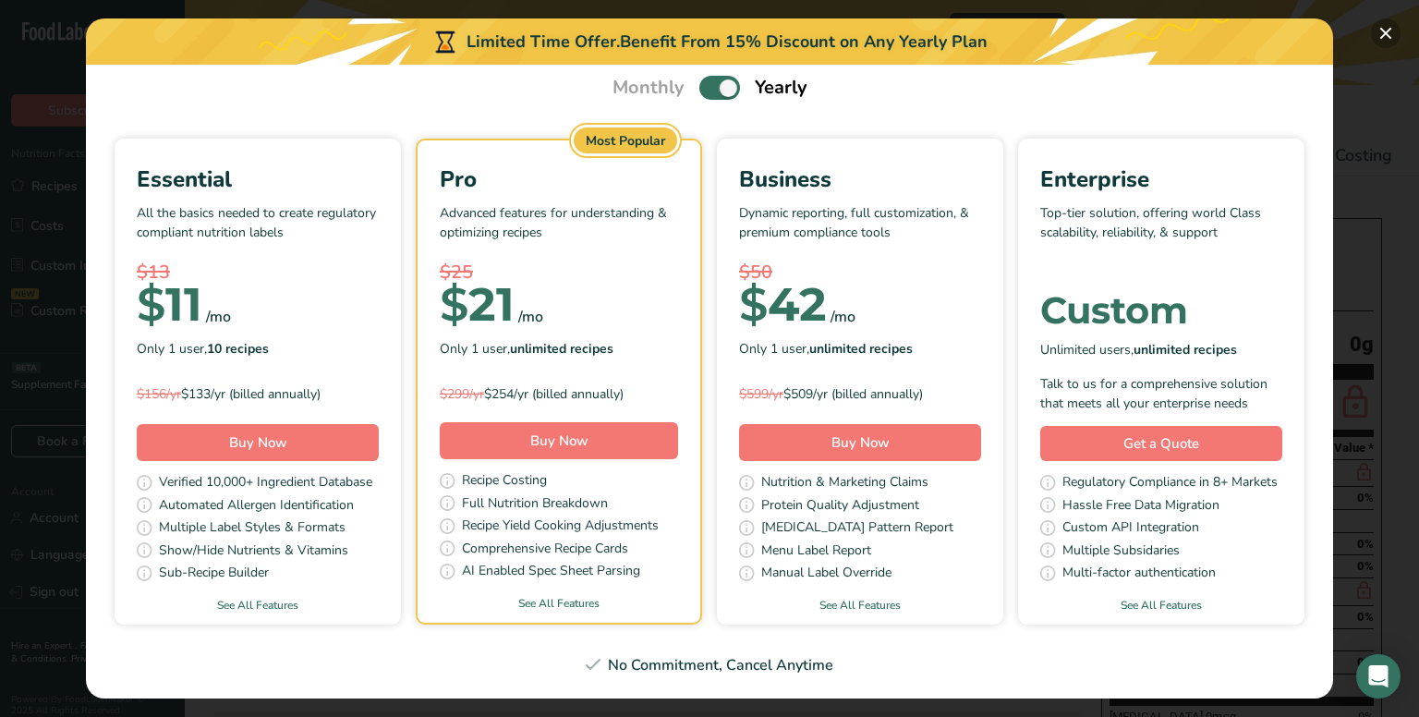
click at [1388, 28] on button "Pick Your Pricing Plan Modal" at bounding box center [1386, 33] width 30 height 30
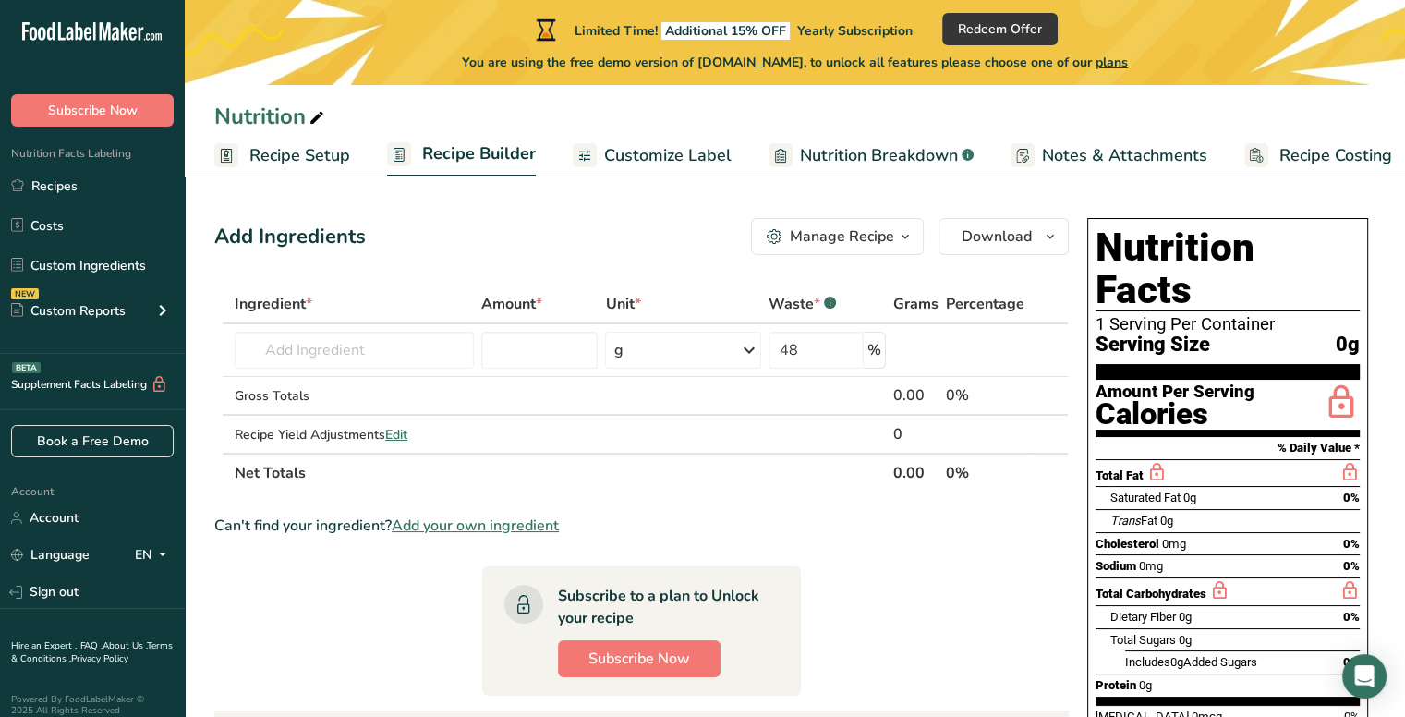
click at [1178, 459] on div "Total Fat" at bounding box center [1228, 473] width 264 height 28
click at [1182, 459] on div "Total Fat" at bounding box center [1228, 473] width 264 height 28
drag, startPoint x: 1182, startPoint y: 433, endPoint x: 1185, endPoint y: 449, distance: 15.9
click at [1183, 459] on div "Total Fat" at bounding box center [1228, 473] width 264 height 28
click at [1185, 491] on span "0g" at bounding box center [1189, 498] width 13 height 14
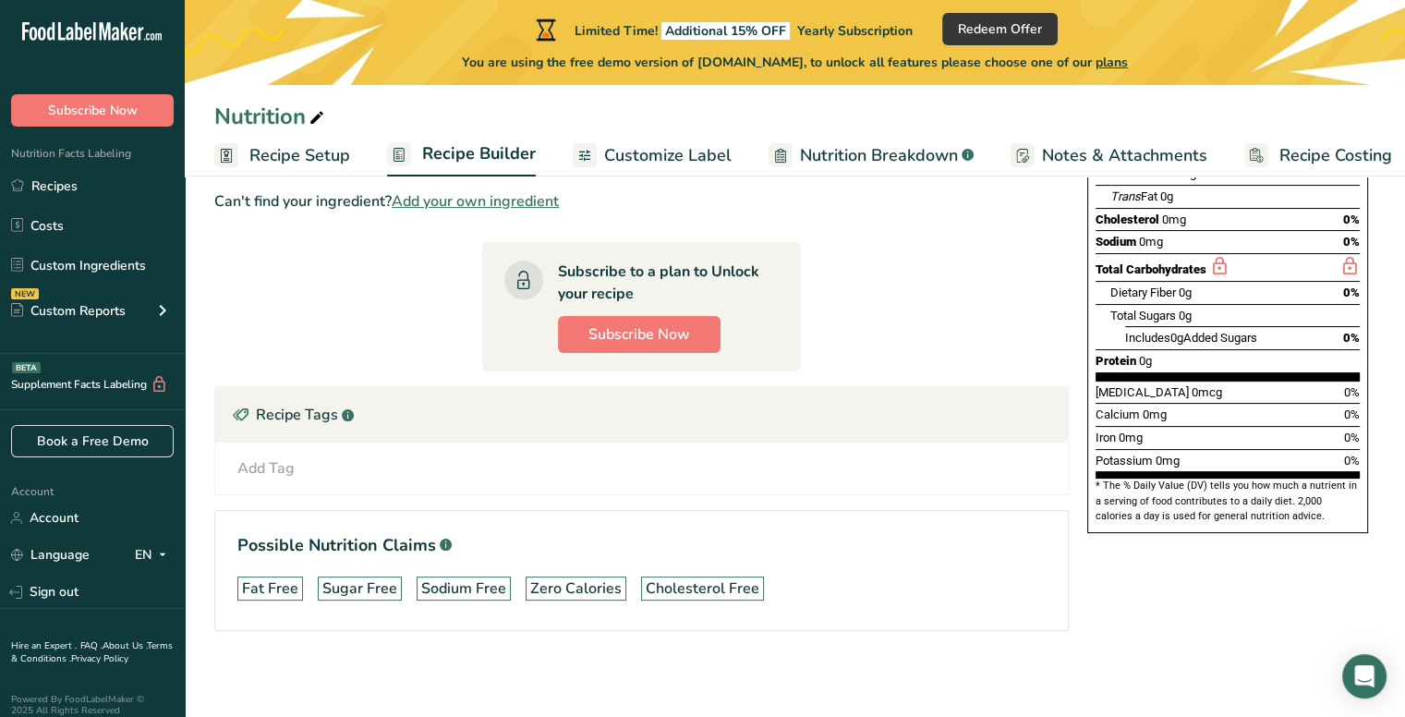
scroll to position [0, 0]
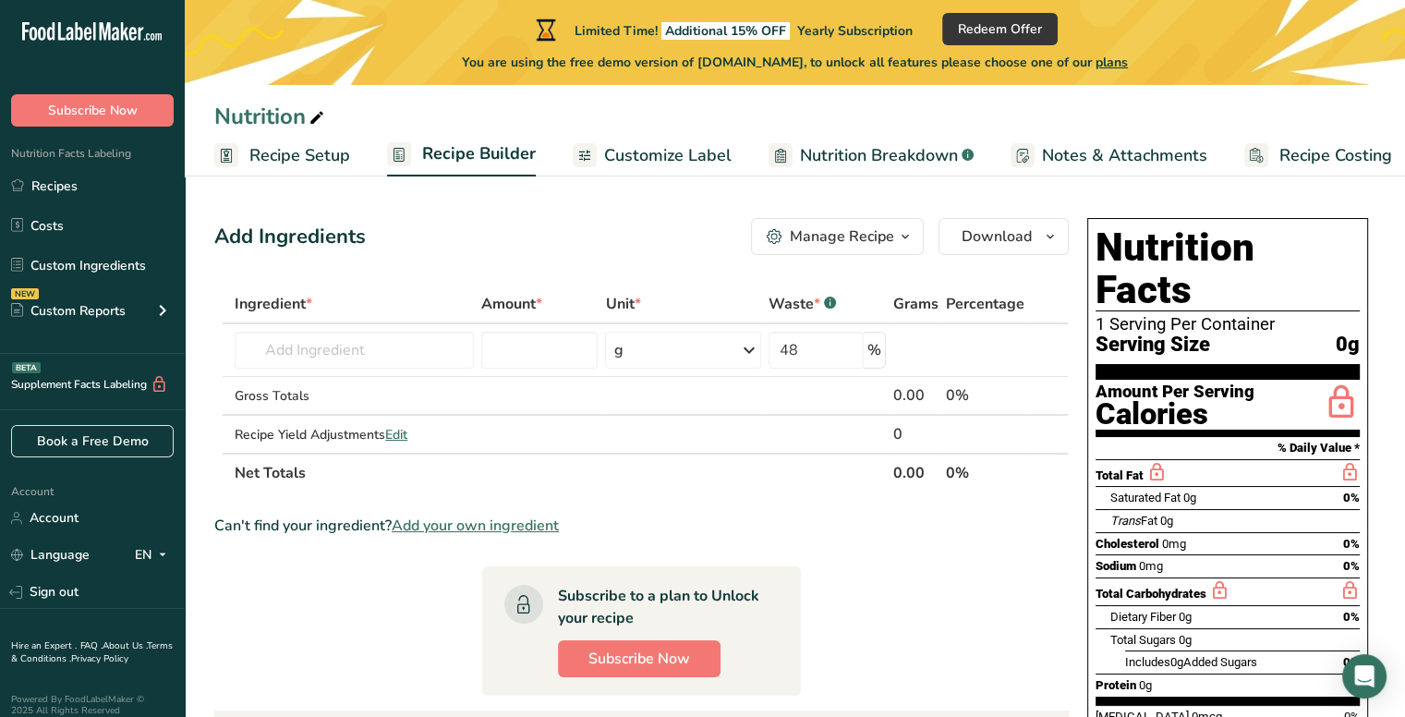
click at [1185, 491] on span "0g" at bounding box center [1189, 498] width 13 height 14
click at [1223, 486] on div "Saturated Fat 0g 0%" at bounding box center [1234, 497] width 249 height 23
drag, startPoint x: 1109, startPoint y: 356, endPoint x: 1339, endPoint y: 657, distance: 379.5
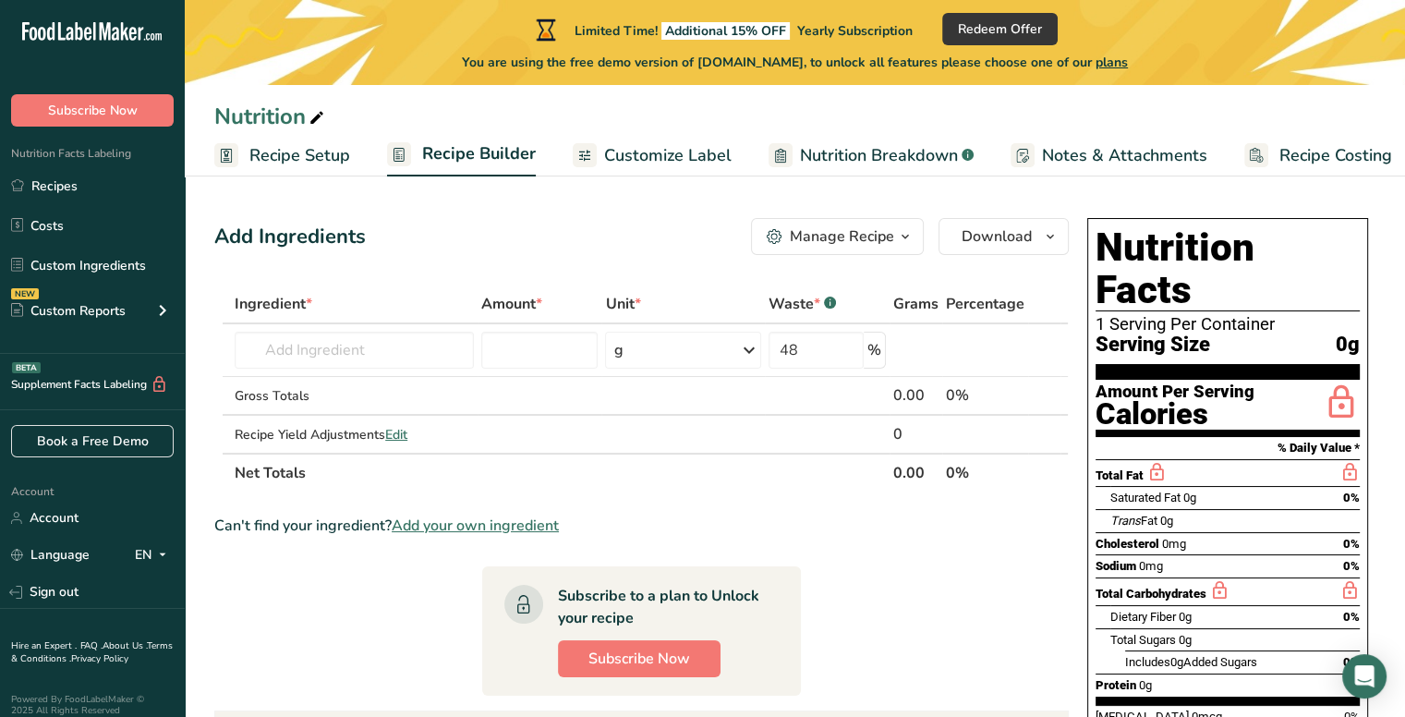
click at [1339, 657] on div "Nutrition Facts 1 Serving Per Container Serving Size 0g Amount Per Serving Calo…" at bounding box center [1227, 537] width 281 height 639
click at [893, 608] on section "Ingredient * Amount * Unit * Waste * .a-a{fill:#347362;}.b-a{fill:#fff;} Grams …" at bounding box center [641, 635] width 854 height 700
click at [685, 145] on span "Customize Label" at bounding box center [667, 155] width 127 height 25
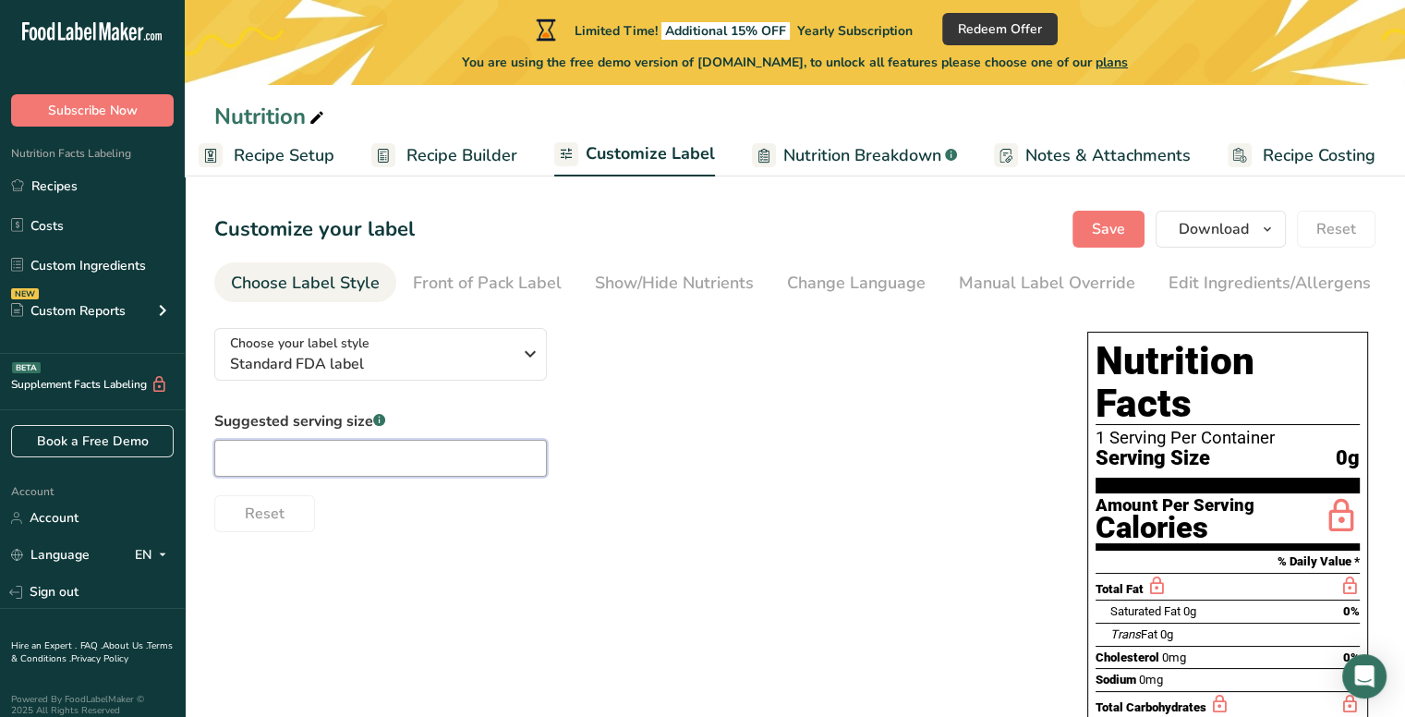
click at [455, 463] on input "text" at bounding box center [380, 458] width 333 height 37
click at [469, 362] on span "Standard FDA label" at bounding box center [371, 364] width 282 height 22
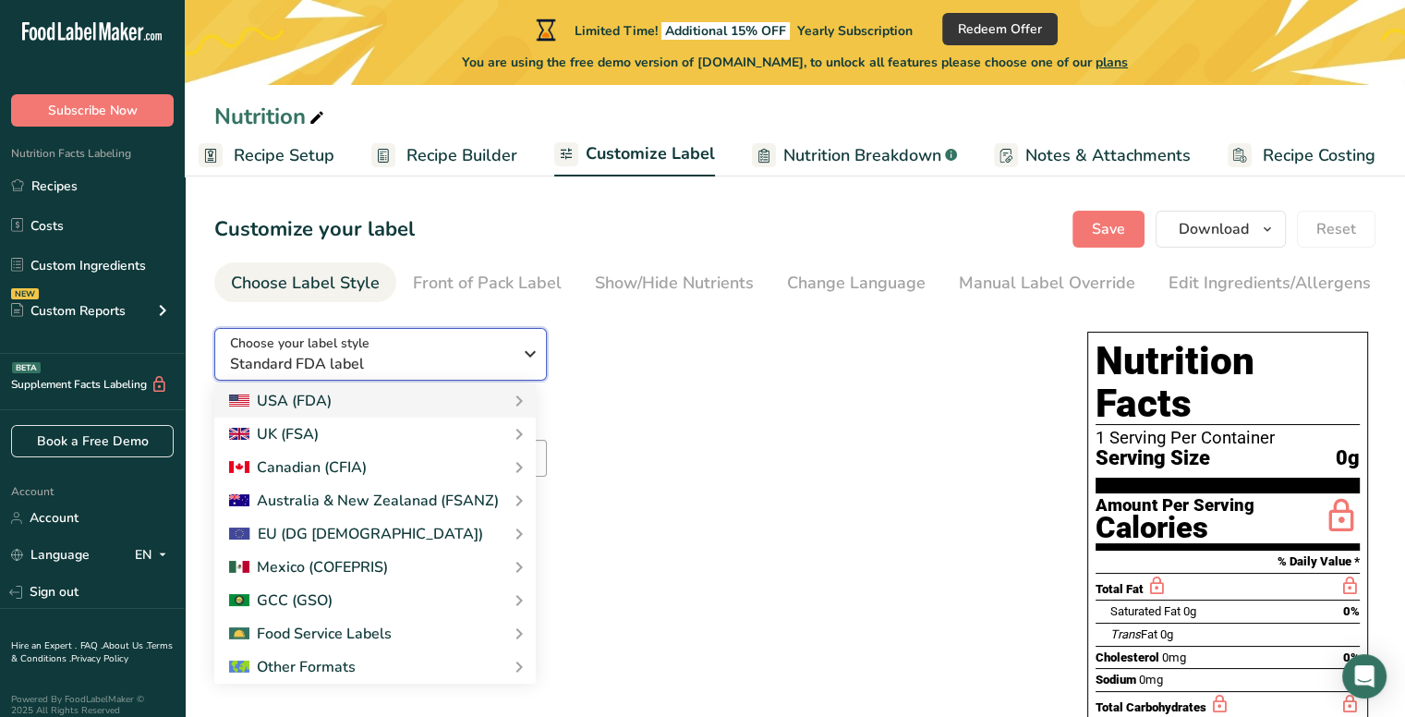
click at [469, 362] on span "Standard FDA label" at bounding box center [371, 364] width 282 height 22
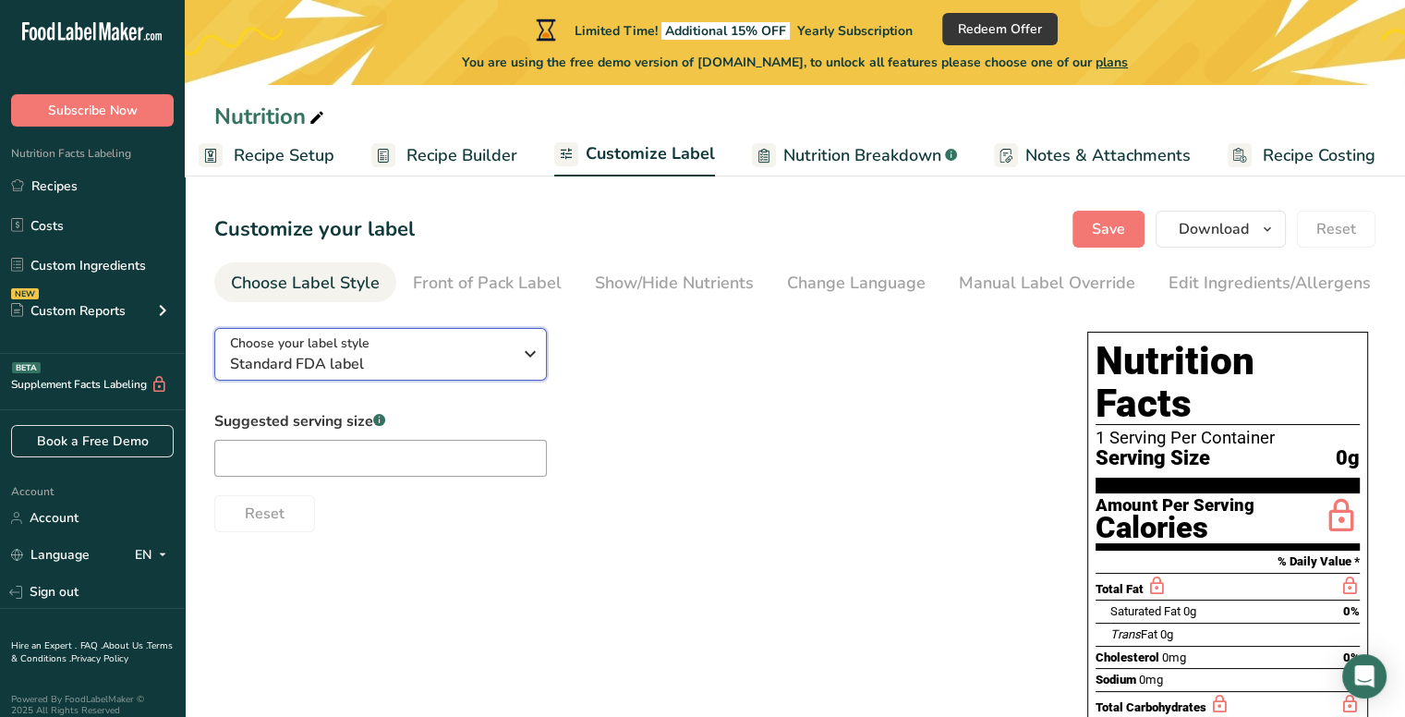
click at [469, 362] on span "Standard FDA label" at bounding box center [371, 364] width 282 height 22
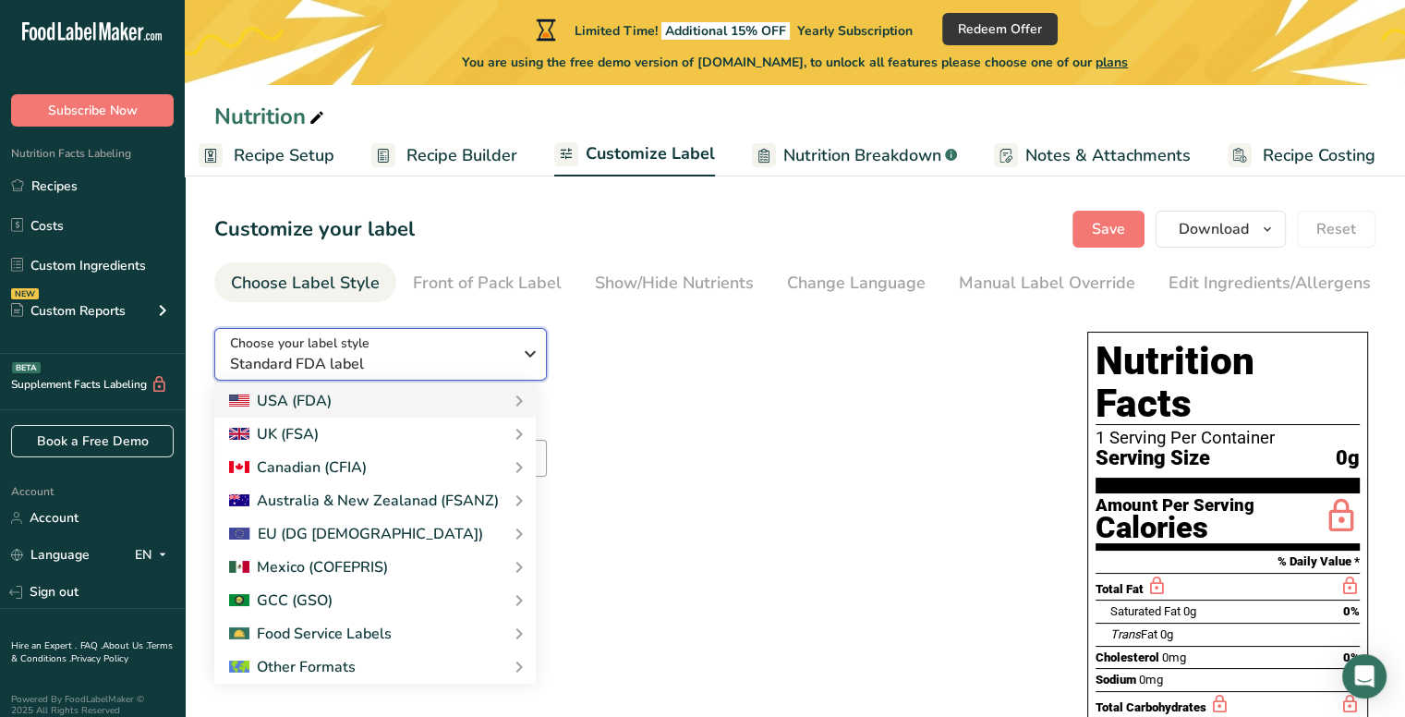
click at [506, 368] on span "Standard FDA label" at bounding box center [371, 364] width 282 height 22
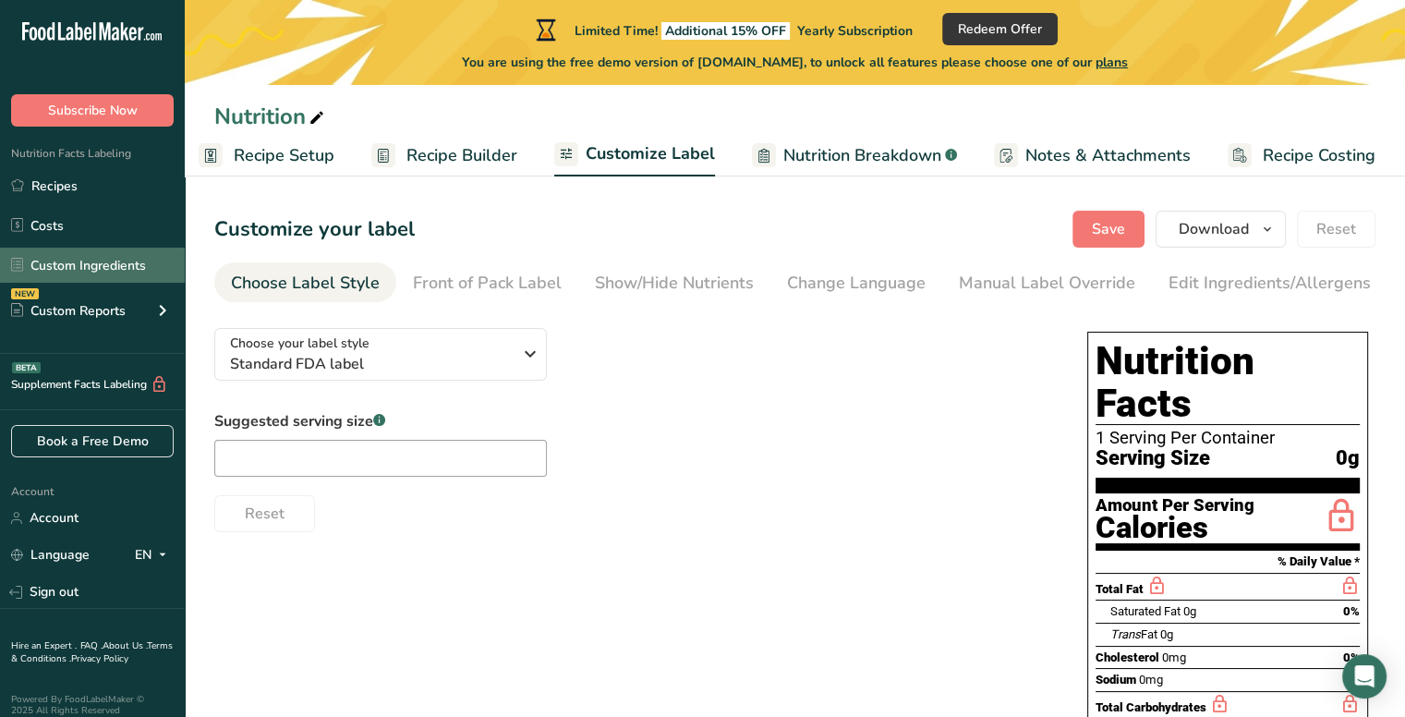
click at [134, 261] on link "Custom Ingredients" at bounding box center [92, 265] width 185 height 35
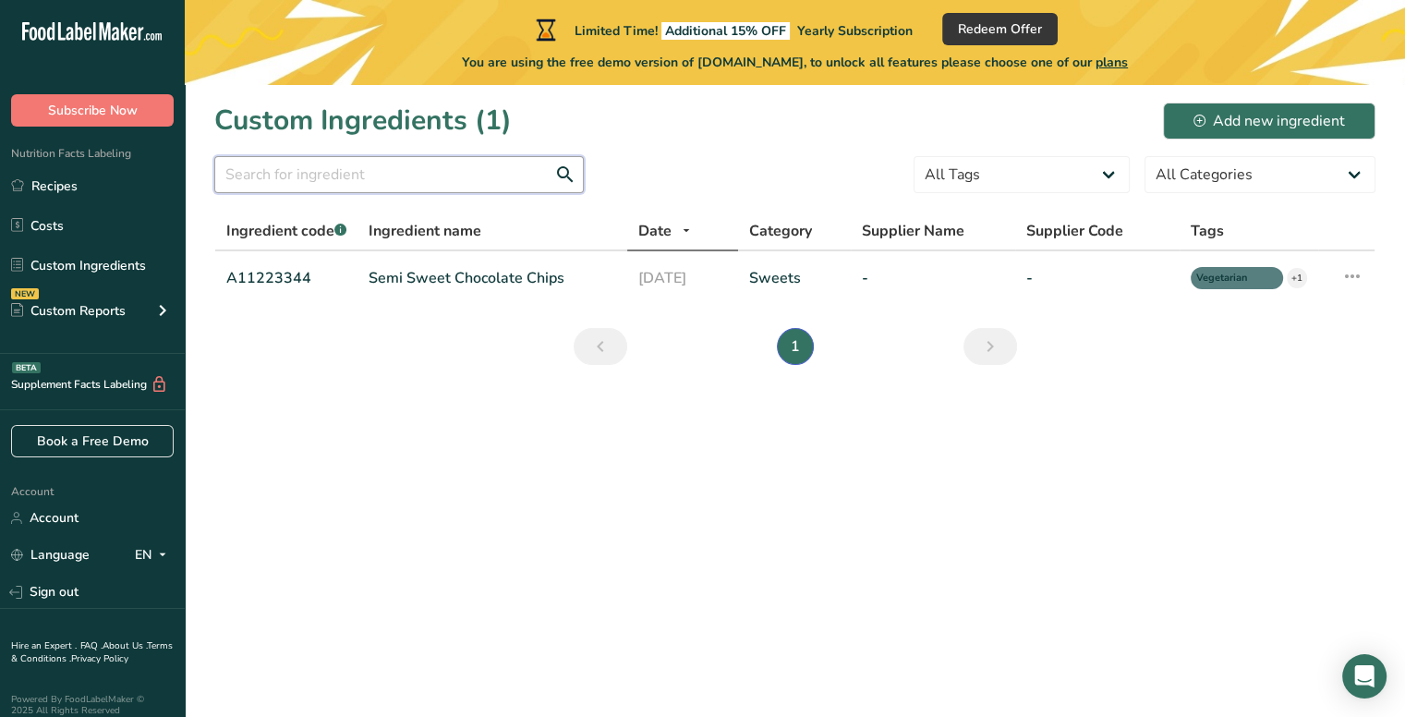
click at [399, 175] on input "text" at bounding box center [399, 174] width 370 height 37
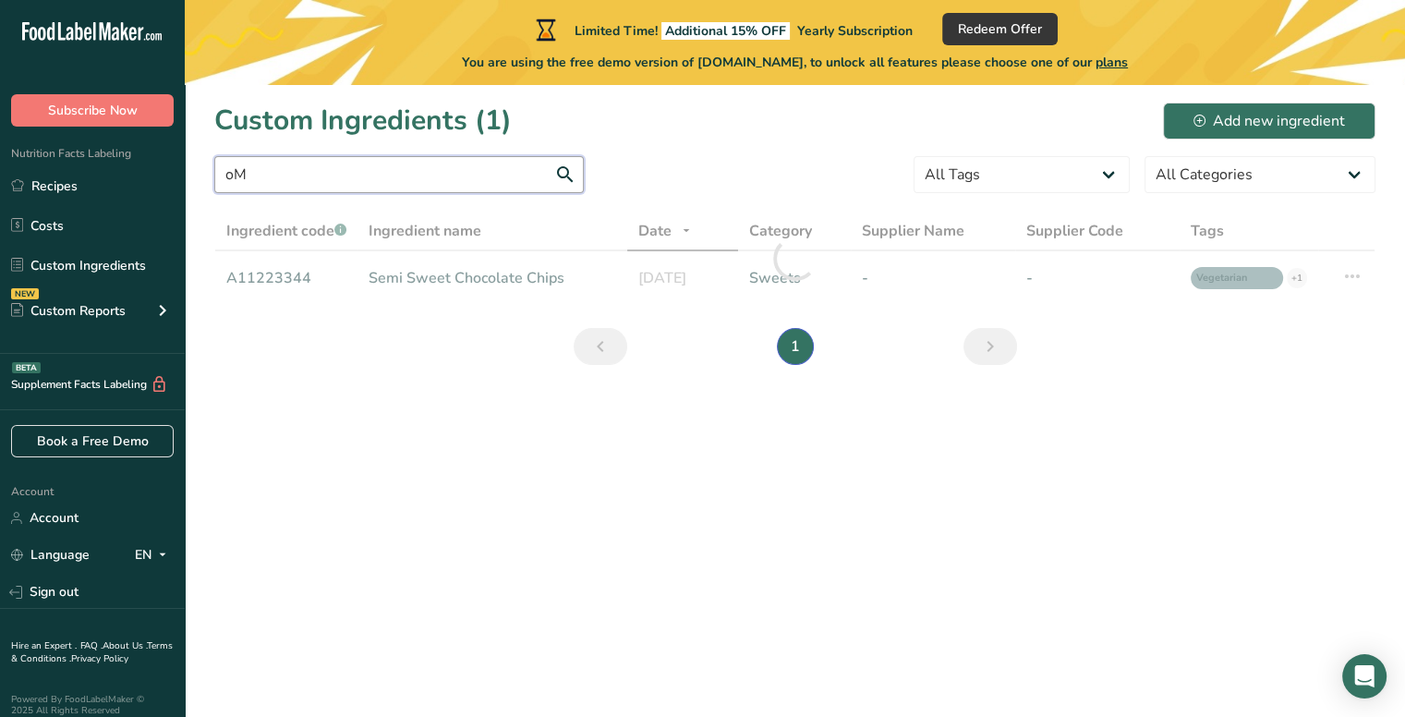
type input "o"
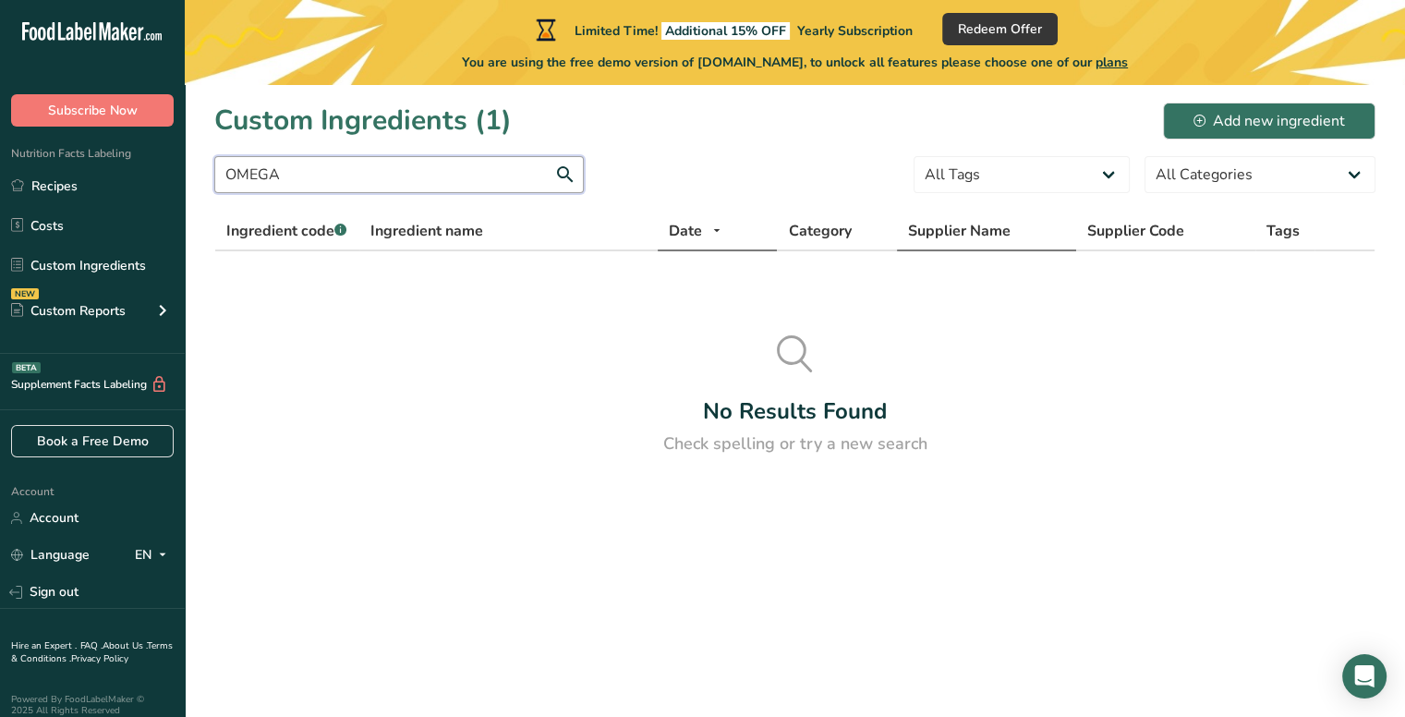
type input "OMEGA"
click at [972, 234] on span "Supplier Name" at bounding box center [959, 231] width 103 height 22
click at [828, 234] on span "Category" at bounding box center [819, 231] width 63 height 22
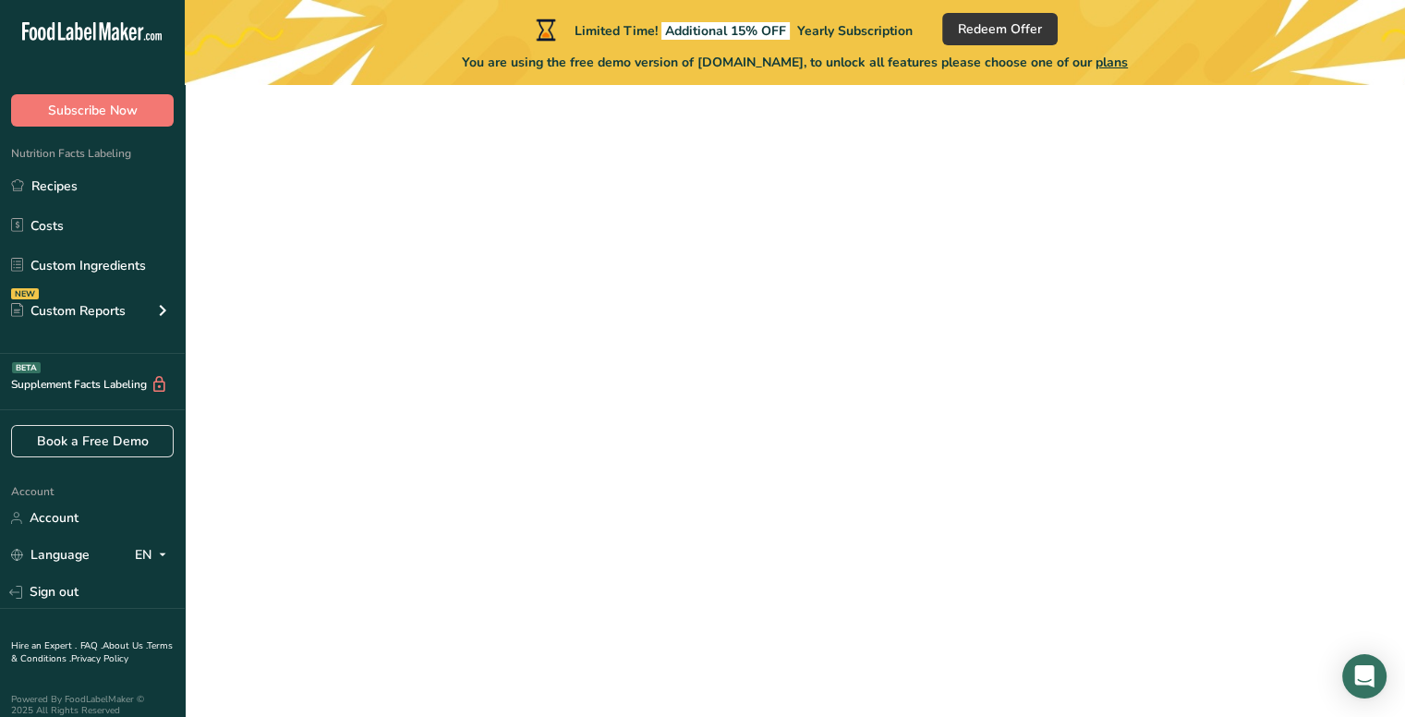
scroll to position [161, 0]
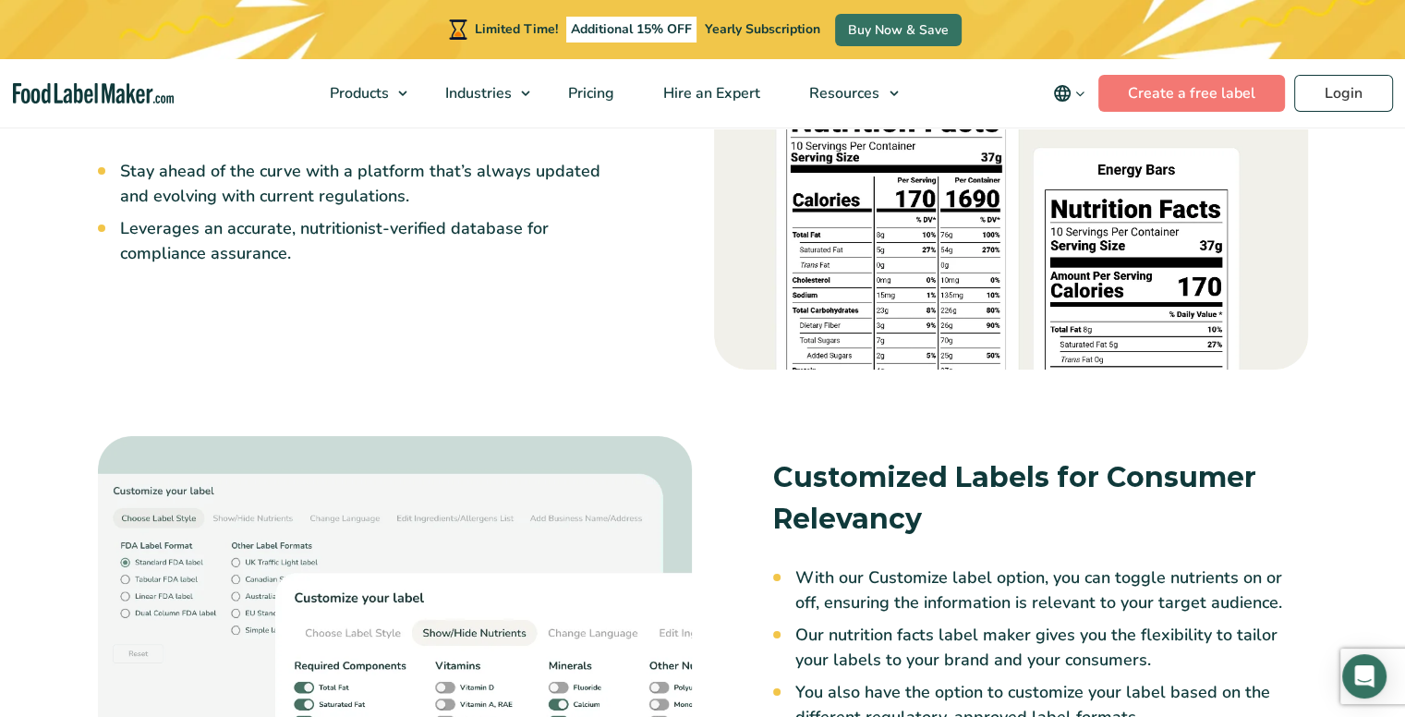
scroll to position [2402, 0]
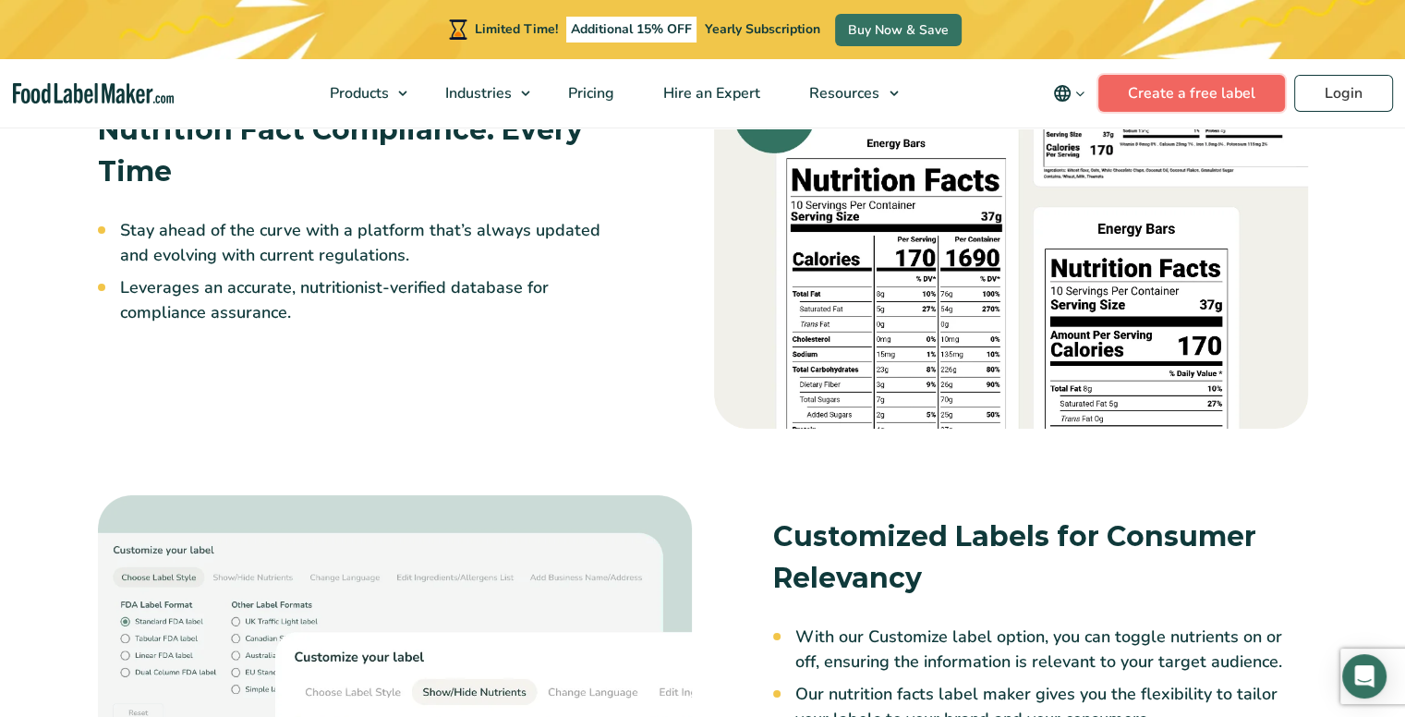
click at [1176, 93] on link "Create a free label" at bounding box center [1191, 93] width 187 height 37
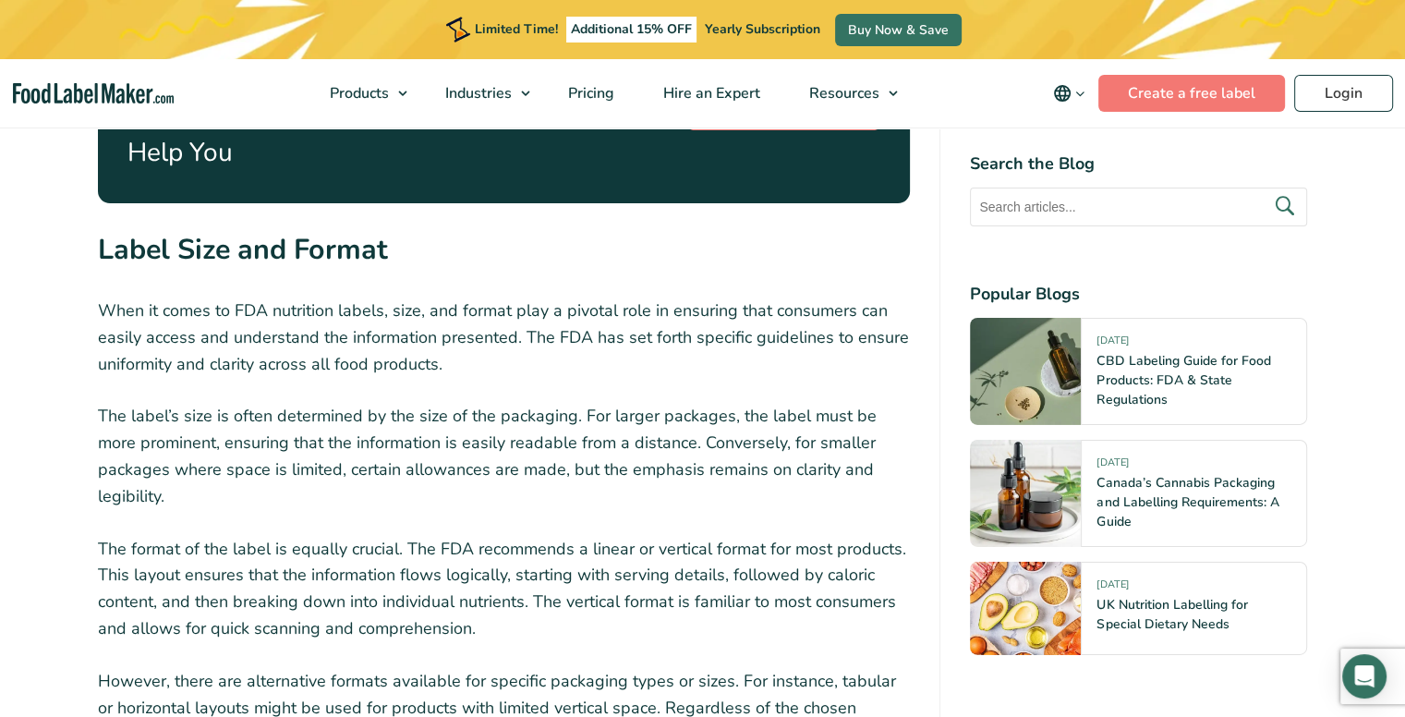
scroll to position [5912, 0]
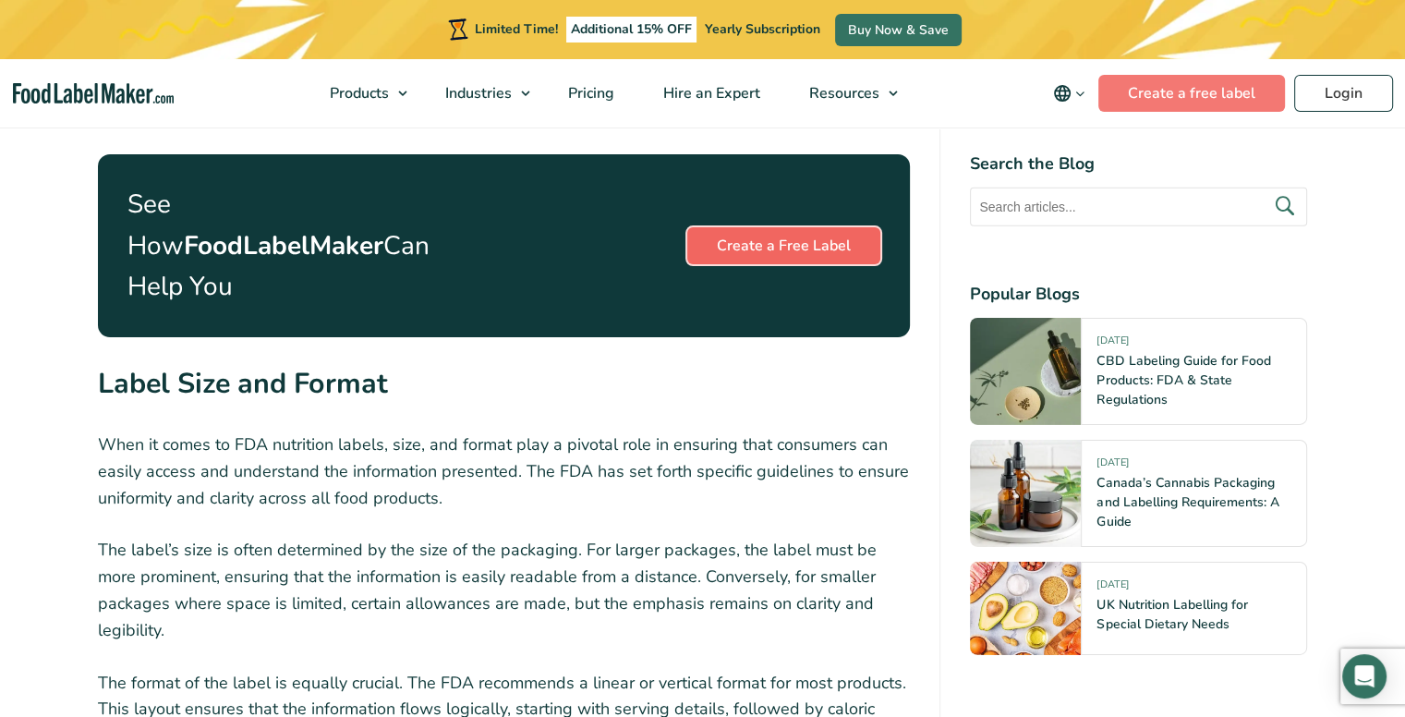
click at [757, 234] on link "Create a Free Label" at bounding box center [783, 245] width 193 height 37
